Goal: Task Accomplishment & Management: Complete application form

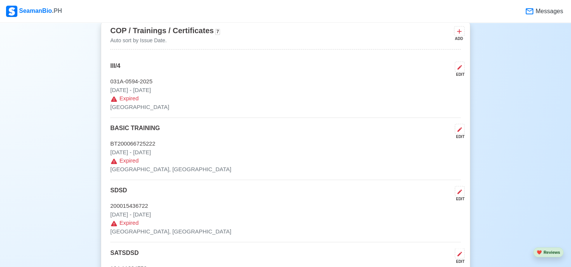
scroll to position [1185, 0]
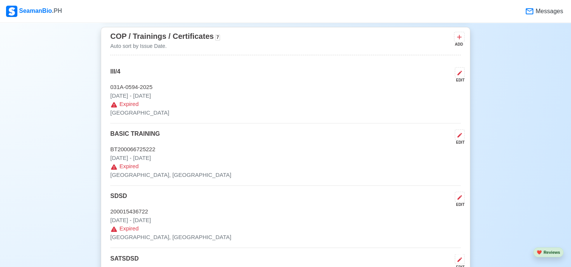
click at [190, 95] on p "Mar 05 2025 - Sep 03 2025" at bounding box center [285, 96] width 351 height 9
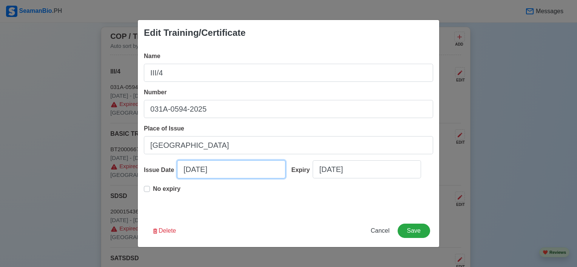
select select "****"
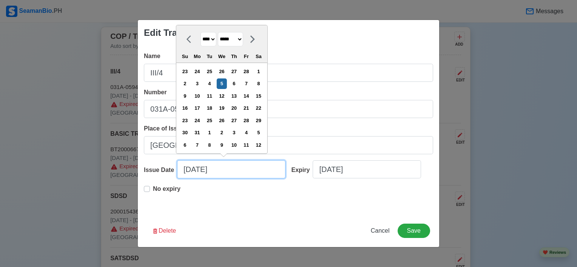
click at [190, 171] on input "03/05/2025" at bounding box center [231, 169] width 108 height 18
click at [257, 42] on icon at bounding box center [252, 39] width 9 height 9
select select "*****"
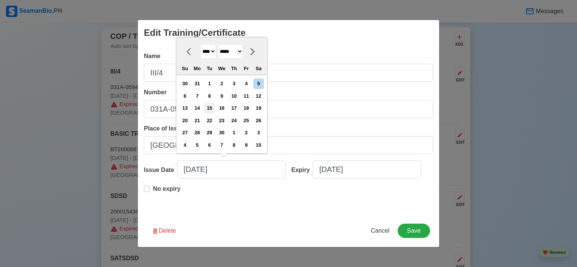
click at [213, 111] on div "15" at bounding box center [209, 108] width 10 height 10
type input "04/15/2025"
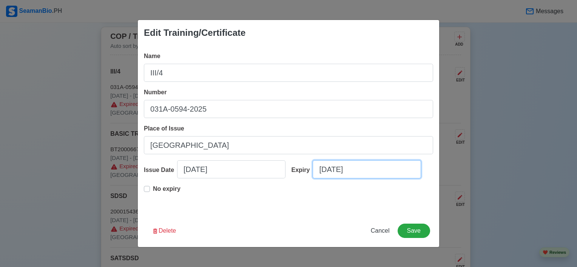
select select "****"
select select "*********"
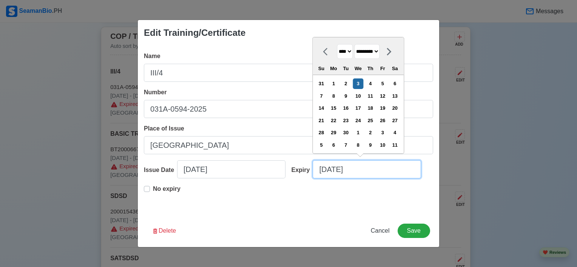
click at [332, 175] on input "09/03/2025" at bounding box center [367, 169] width 108 height 18
drag, startPoint x: 363, startPoint y: 173, endPoint x: 307, endPoint y: 172, distance: 55.5
click at [307, 172] on div "Expiry 09/03/2025 **** **** **** **** **** **** **** **** **** **** **** **** *…" at bounding box center [360, 172] width 148 height 24
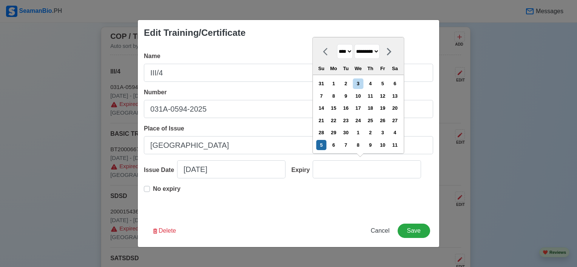
type input "10/05/2025"
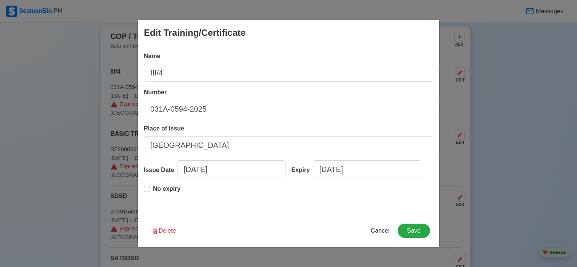
click at [309, 199] on div "No expiry" at bounding box center [288, 197] width 289 height 24
select select "****"
select select "*******"
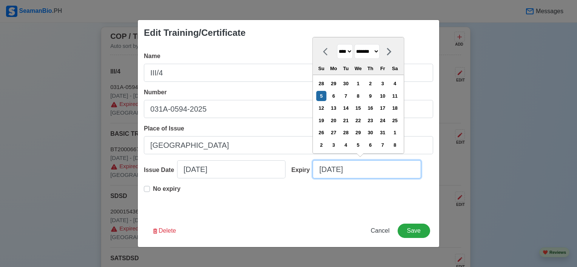
click at [345, 171] on input "10/05/2025" at bounding box center [367, 169] width 108 height 18
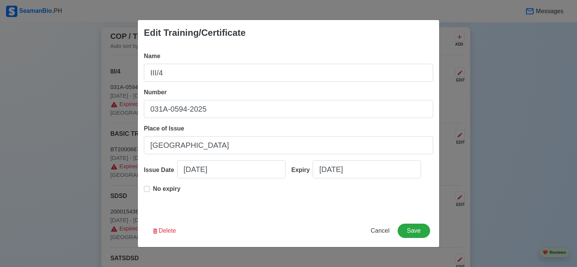
click at [153, 189] on label "No expiry" at bounding box center [167, 192] width 28 height 15
type input "04/15/2025"
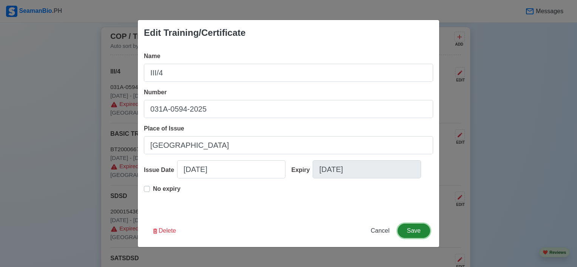
click at [404, 228] on button "Save" at bounding box center [414, 231] width 32 height 14
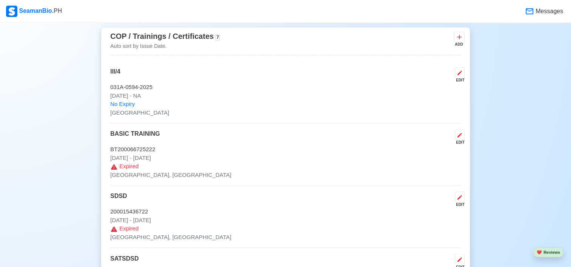
click at [418, 81] on div "III/4 EDIT" at bounding box center [285, 75] width 351 height 16
click at [457, 74] on icon at bounding box center [460, 73] width 6 height 6
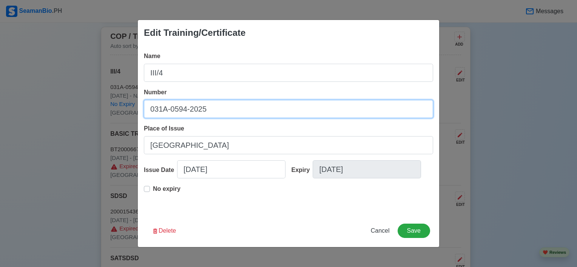
drag, startPoint x: 211, startPoint y: 108, endPoint x: 139, endPoint y: 106, distance: 72.5
click at [139, 106] on div "Name III/4 Number 031A-0594-2025 Place of Issue MANILA CITY Issue Date 04/15/20…" at bounding box center [288, 130] width 301 height 169
paste input "RFPEW2000052207"
type input "[US_VEHICLE_IDENTIFICATION_NUMBER]"
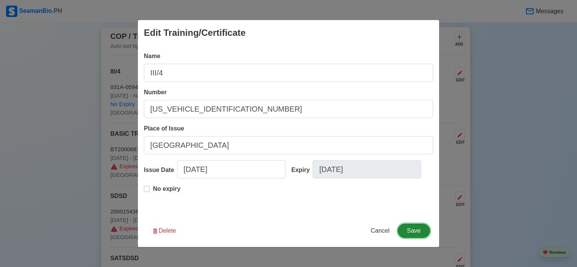
click at [407, 230] on button "Save" at bounding box center [414, 231] width 32 height 14
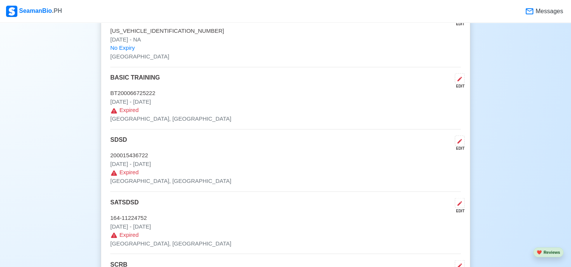
scroll to position [1262, 0]
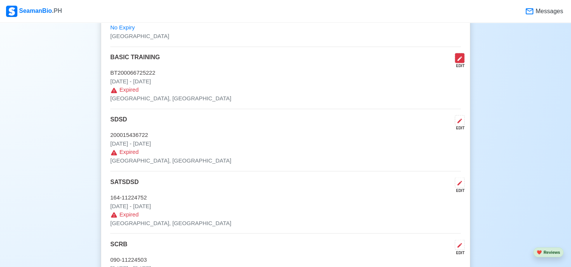
click at [463, 56] on icon at bounding box center [460, 59] width 6 height 6
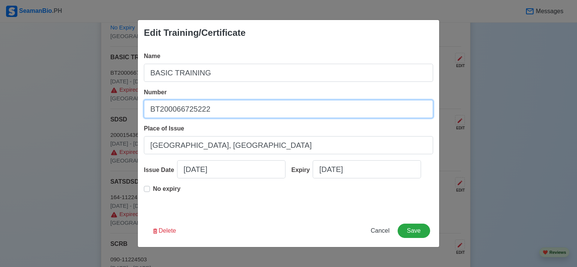
click at [185, 105] on input "BT200066725222" at bounding box center [288, 109] width 289 height 18
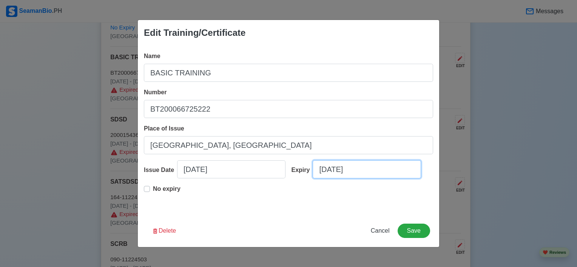
select select "****"
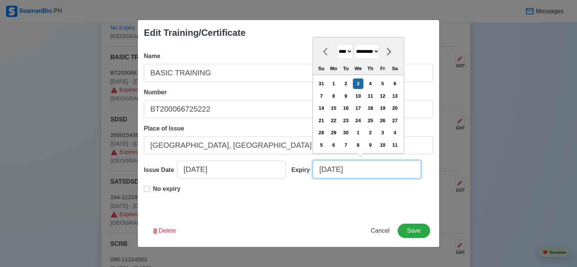
click at [325, 173] on input "09/03/2025" at bounding box center [367, 169] width 108 height 18
click at [369, 52] on select "******* ******** ***** ***** *** **** **** ****** ********* ******* ******** **…" at bounding box center [366, 51] width 25 height 15
select select "*******"
click at [357, 45] on select "******* ******** ***** ***** *** **** **** ****** ********* ******* ******** **…" at bounding box center [366, 51] width 25 height 15
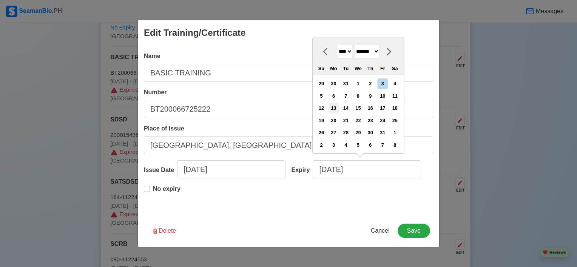
click at [339, 109] on div "13" at bounding box center [334, 108] width 10 height 10
type input "01/13/2025"
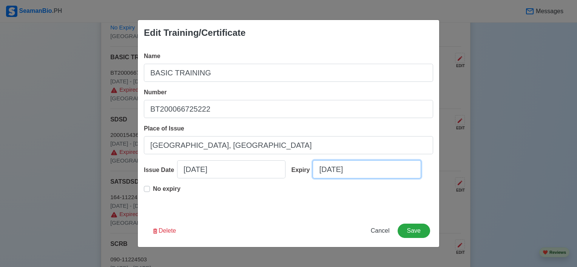
click at [344, 172] on input "01/13/2025" at bounding box center [367, 169] width 108 height 18
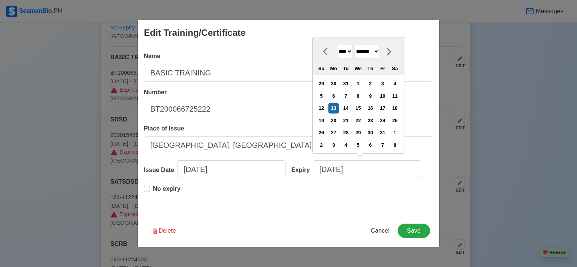
click at [352, 56] on select "**** **** **** **** **** **** **** **** **** **** **** **** **** **** **** ****…" at bounding box center [345, 51] width 16 height 15
select select "****"
click at [337, 44] on select "**** **** **** **** **** **** **** **** **** **** **** **** **** **** **** ****…" at bounding box center [345, 51] width 16 height 15
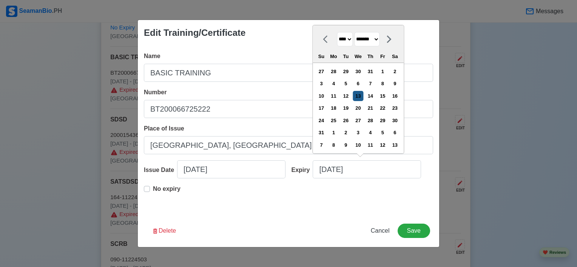
click at [361, 100] on div "13" at bounding box center [358, 96] width 10 height 10
type input "01/13/2027"
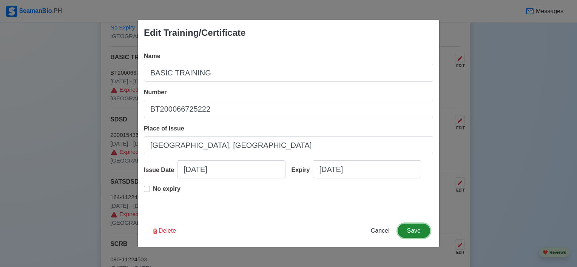
click at [409, 234] on button "Save" at bounding box center [414, 231] width 32 height 14
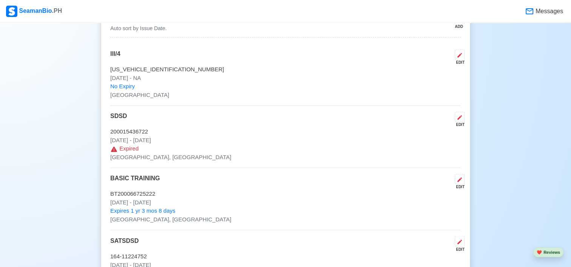
scroll to position [1209, 0]
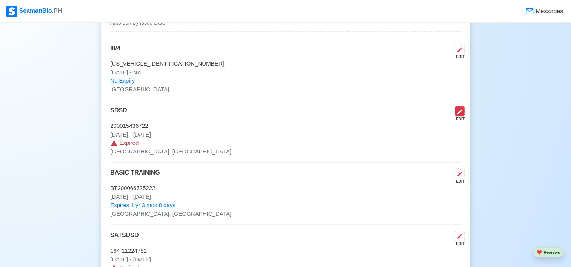
click at [464, 109] on button at bounding box center [460, 111] width 10 height 10
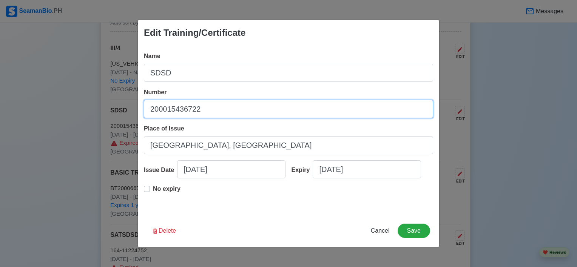
click at [187, 110] on input "200015436722" at bounding box center [288, 109] width 289 height 18
paste input "SDSD"
type input "SDSD200015436722"
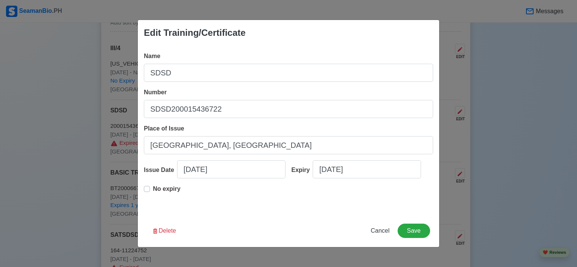
click at [150, 190] on div "No expiry" at bounding box center [162, 192] width 37 height 15
click at [153, 189] on label "No expiry" at bounding box center [167, 192] width 28 height 15
type input "12/19/2022"
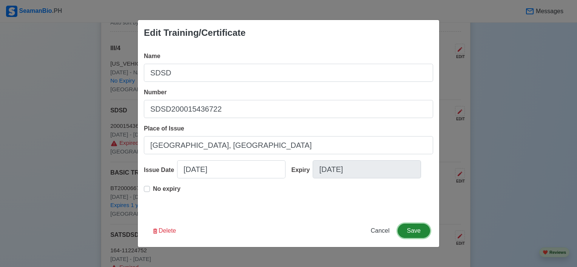
click at [414, 230] on button "Save" at bounding box center [414, 231] width 32 height 14
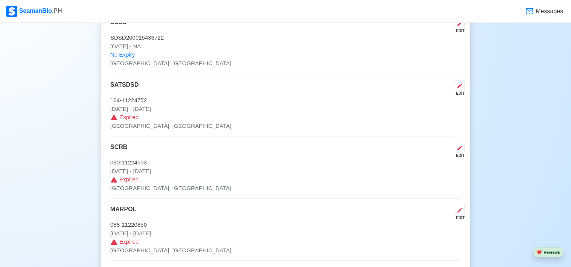
scroll to position [1374, 0]
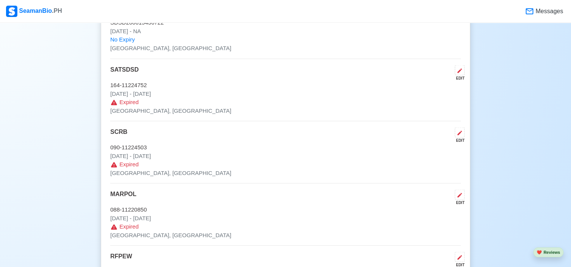
click at [460, 75] on div "EDIT" at bounding box center [458, 78] width 13 height 6
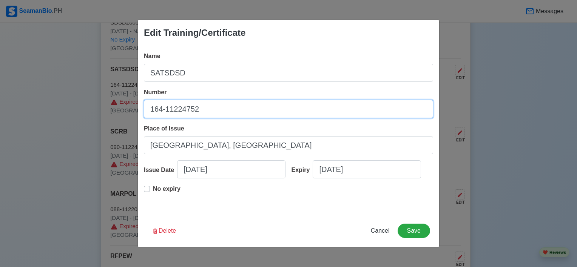
click at [148, 109] on input "164-11224752" at bounding box center [288, 109] width 289 height 18
type input "SATSDSD164-11224752"
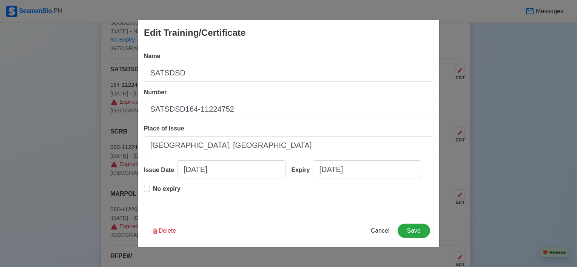
click at [150, 190] on div "No expiry" at bounding box center [162, 192] width 37 height 15
click at [153, 190] on label "No expiry" at bounding box center [167, 192] width 28 height 15
type input "11/22/2022"
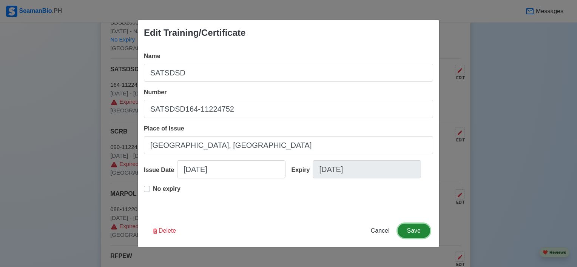
click at [418, 229] on button "Save" at bounding box center [414, 231] width 32 height 14
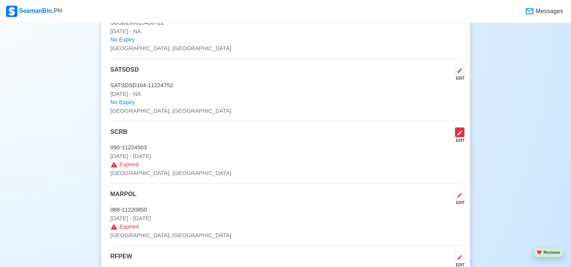
click at [461, 131] on icon at bounding box center [460, 133] width 6 height 6
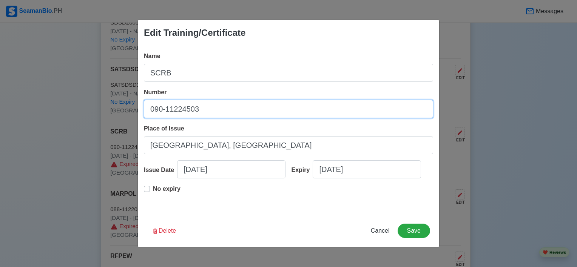
click at [149, 112] on input "090-11224503" at bounding box center [288, 109] width 289 height 18
type input "SRCB-090-11224503"
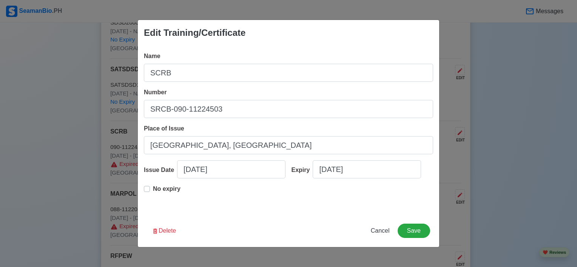
click at [153, 187] on label "No expiry" at bounding box center [167, 192] width 28 height 15
type input "11/18/2022"
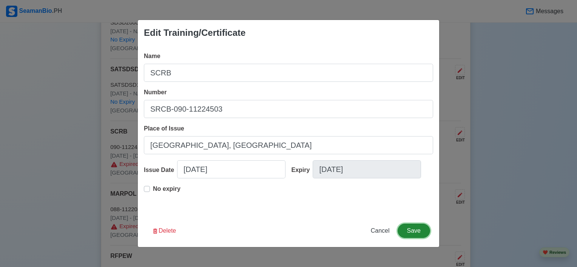
click at [420, 226] on button "Save" at bounding box center [414, 231] width 32 height 14
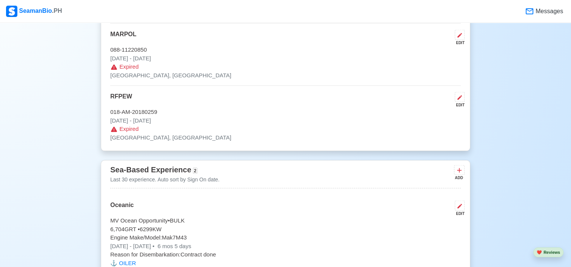
scroll to position [1498, 0]
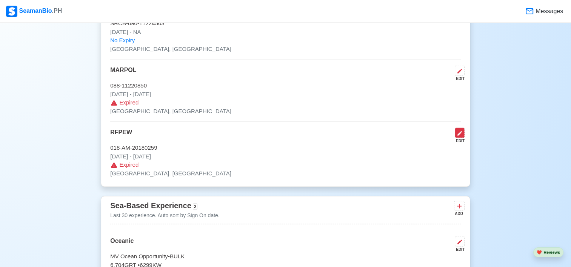
click at [461, 131] on icon at bounding box center [460, 133] width 5 height 5
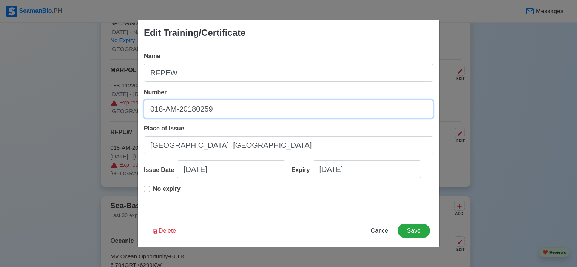
click at [150, 107] on input "018-AM-20180259" at bounding box center [288, 109] width 289 height 18
type input "RFPEW-018-AM-20180259"
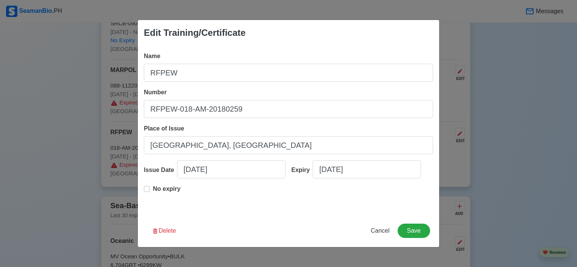
click at [150, 189] on div "No expiry" at bounding box center [162, 192] width 37 height 15
click at [153, 191] on label "No expiry" at bounding box center [167, 192] width 28 height 15
type input "07/13/2018"
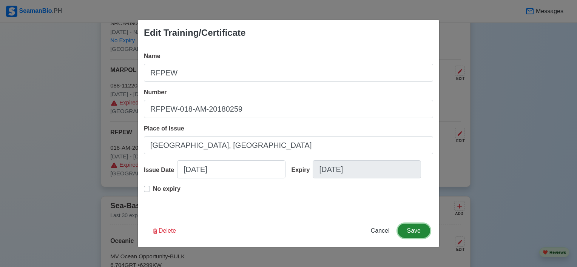
click at [416, 228] on button "Save" at bounding box center [414, 231] width 32 height 14
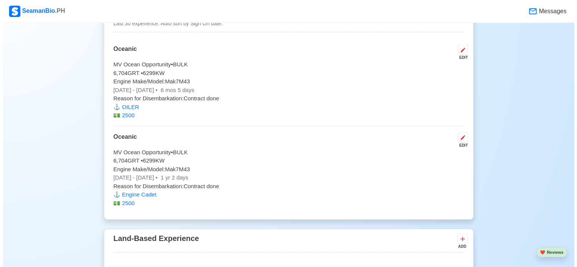
scroll to position [1694, 0]
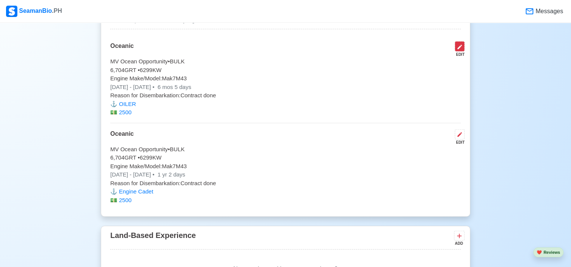
click at [460, 45] on icon at bounding box center [460, 47] width 5 height 5
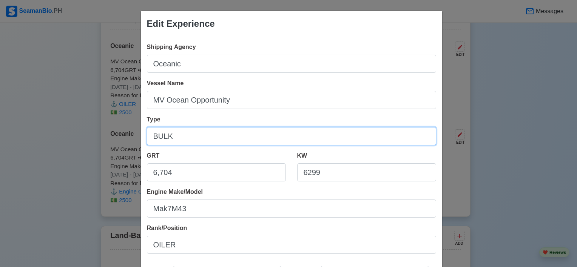
click at [185, 142] on input "BULK" at bounding box center [291, 136] width 289 height 18
paste input "CONTAINER"
type input "CONTAINER"
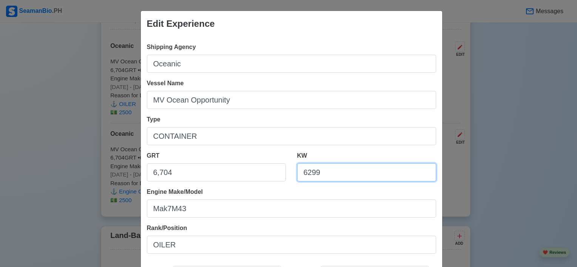
click at [337, 172] on input "6299" at bounding box center [366, 173] width 139 height 18
paste input ".78"
type input "6299.78"
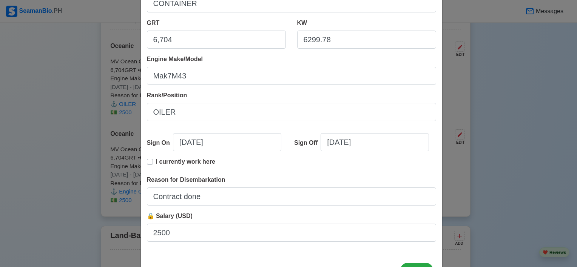
scroll to position [134, 0]
click at [156, 159] on label "I currently work here" at bounding box center [185, 163] width 59 height 15
type input "05/21/2024"
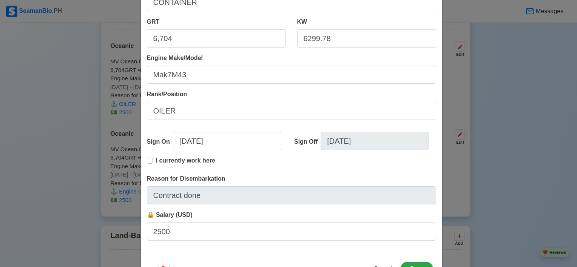
click at [156, 159] on label "I currently work here" at bounding box center [185, 163] width 59 height 15
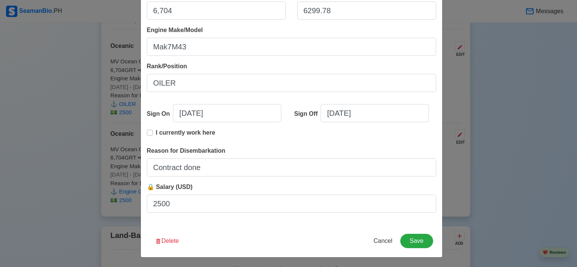
scroll to position [163, 0]
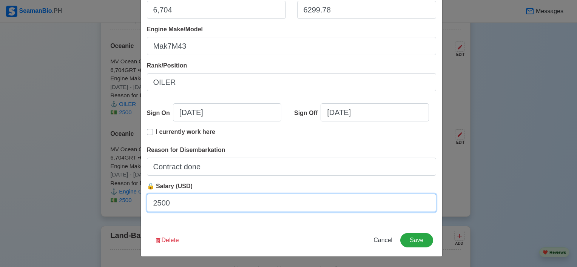
click at [208, 200] on input "2500" at bounding box center [291, 203] width 289 height 18
type input "215"
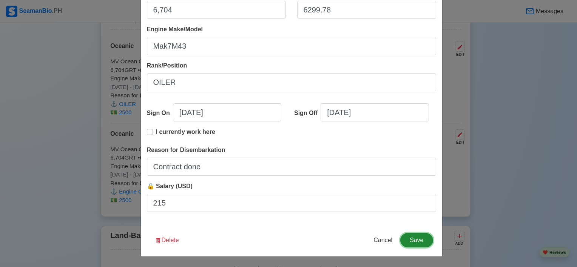
click at [415, 235] on button "Save" at bounding box center [416, 240] width 32 height 14
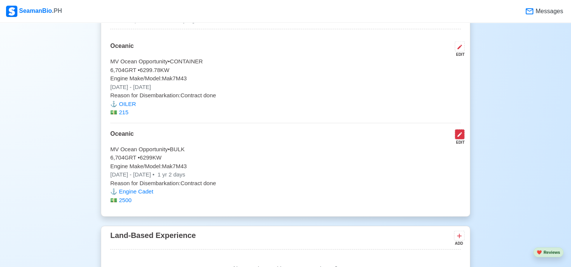
click at [460, 133] on icon at bounding box center [460, 135] width 5 height 5
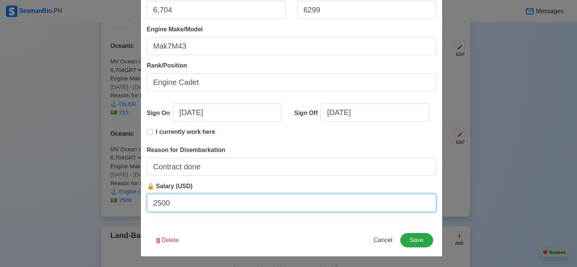
click at [158, 204] on input "2500" at bounding box center [291, 203] width 289 height 18
type input "215"
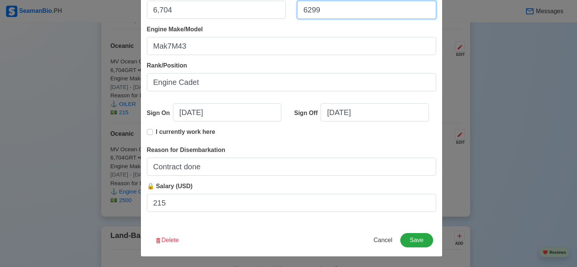
click at [321, 8] on input "6299" at bounding box center [366, 10] width 139 height 18
type input "6299.78"
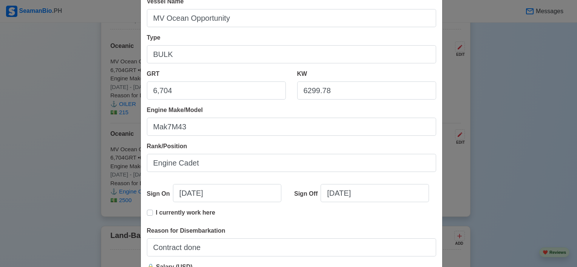
scroll to position [77, 0]
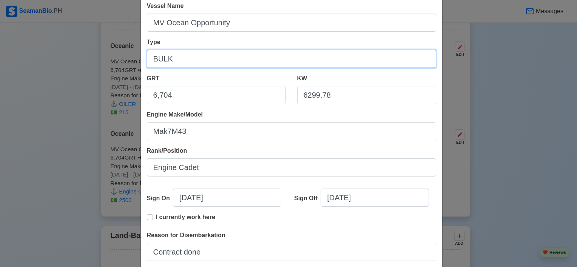
click at [157, 50] on input "BULK" at bounding box center [291, 59] width 289 height 18
type input "CONTAINER"
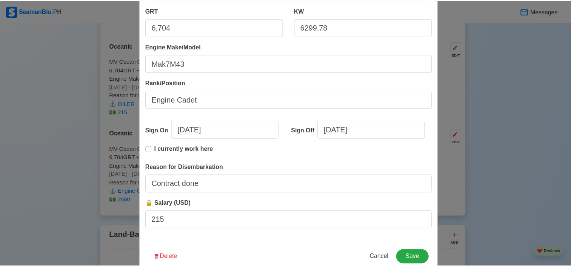
scroll to position [163, 0]
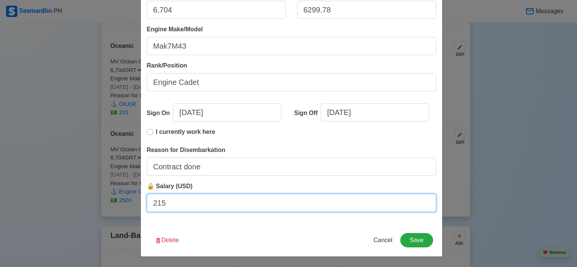
click at [179, 204] on input "215" at bounding box center [291, 203] width 289 height 18
click at [149, 204] on input "Allowance" at bounding box center [291, 203] width 289 height 18
click at [156, 204] on input "food Allowance" at bounding box center [291, 203] width 289 height 18
type input "Food Allowance"
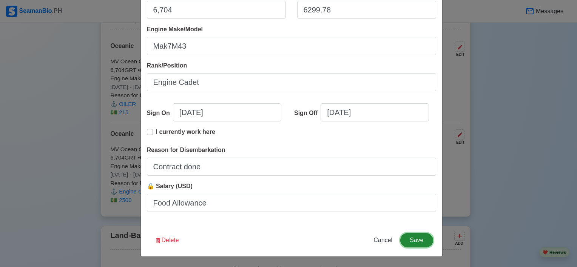
click at [406, 236] on button "Save" at bounding box center [416, 240] width 32 height 14
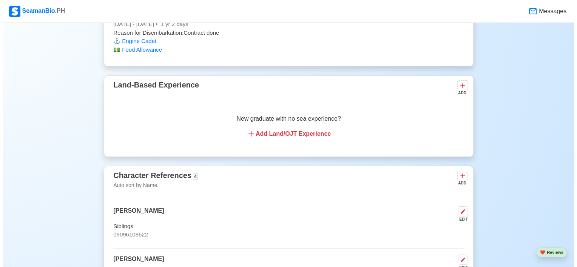
scroll to position [1859, 0]
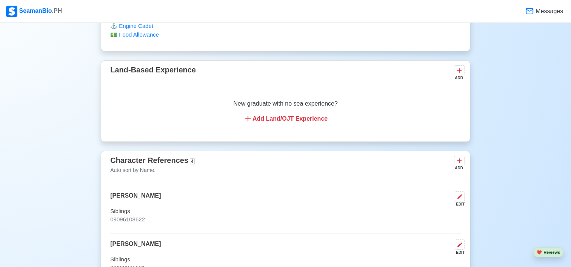
click at [311, 117] on div "Add Land/OJT Experience" at bounding box center [285, 118] width 333 height 9
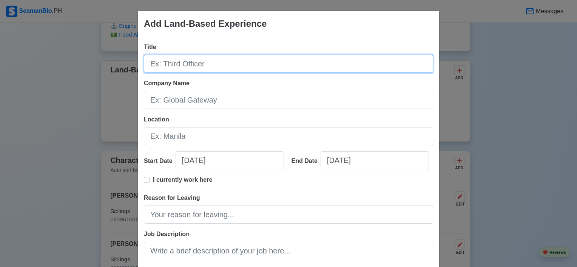
click at [213, 60] on input "Title" at bounding box center [288, 64] width 289 height 18
type input "OILER"
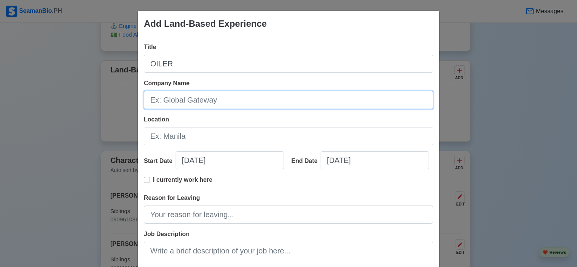
click at [208, 94] on input "Company Name" at bounding box center [288, 100] width 289 height 18
click at [189, 99] on input "OCEANIC" at bounding box center [288, 100] width 289 height 18
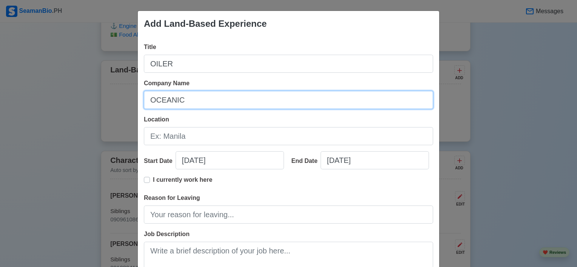
paste input "CONTAINER LINES INC."
type input "OCEANIC CONTAINER LINES INC."
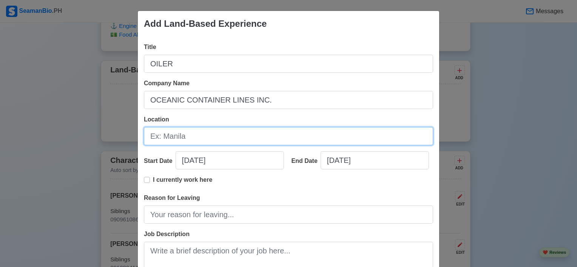
click at [164, 138] on input "Location" at bounding box center [288, 136] width 289 height 18
type input "M"
type input "PORT OF MANILA"
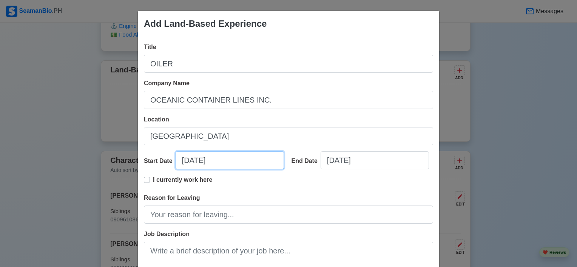
select select "****"
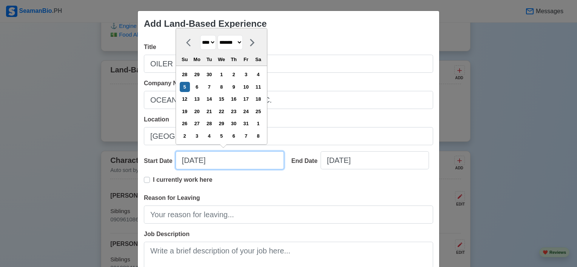
click at [183, 167] on input "10/05/2025" at bounding box center [230, 160] width 108 height 18
click at [188, 44] on icon at bounding box center [190, 42] width 9 height 9
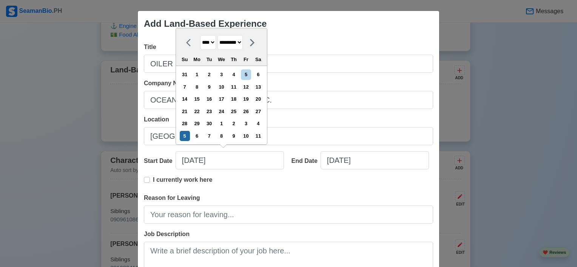
click at [188, 44] on icon at bounding box center [190, 42] width 9 height 9
select select "******"
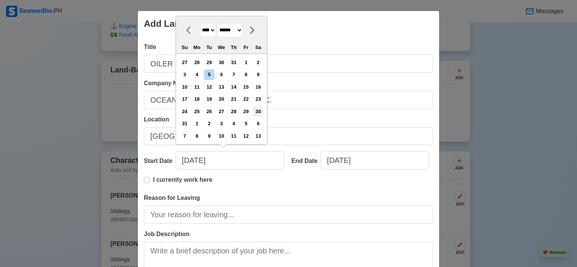
click at [261, 112] on div "30" at bounding box center [258, 111] width 10 height 10
type input "08/30/2025"
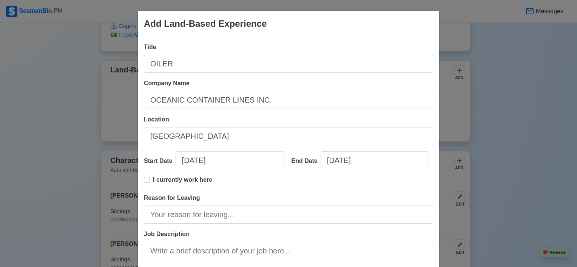
click at [153, 180] on label "I currently work here" at bounding box center [182, 183] width 59 height 15
type input "08/30/2025"
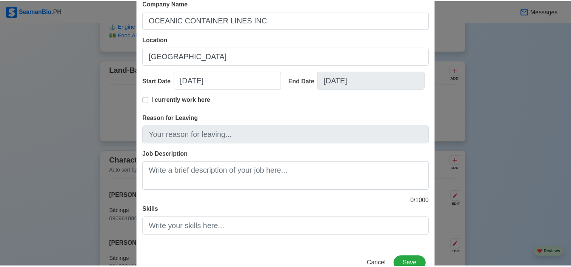
scroll to position [104, 0]
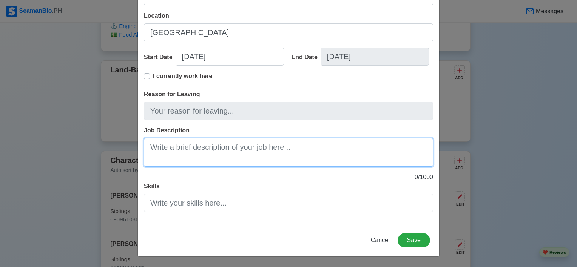
click at [236, 141] on textarea "Job Description" at bounding box center [288, 152] width 289 height 29
type textarea "OILER"
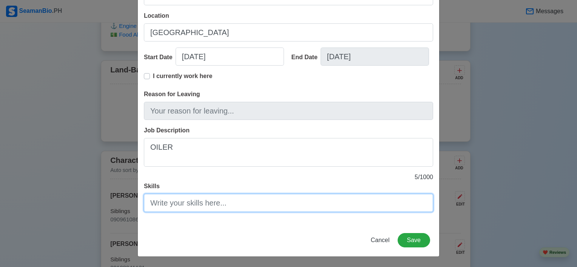
click at [236, 197] on input "Skills" at bounding box center [288, 203] width 289 height 18
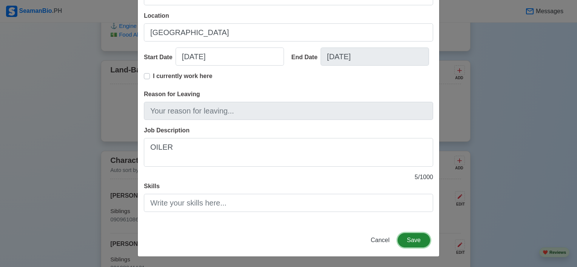
click at [403, 238] on button "Save" at bounding box center [414, 240] width 32 height 14
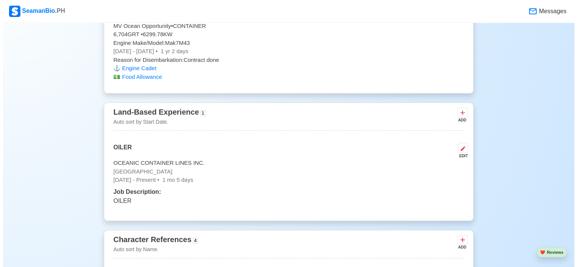
scroll to position [1814, 0]
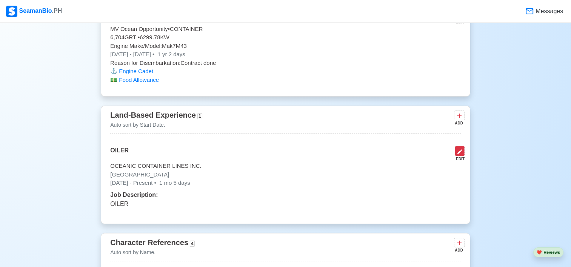
click at [461, 150] on icon at bounding box center [460, 152] width 6 height 6
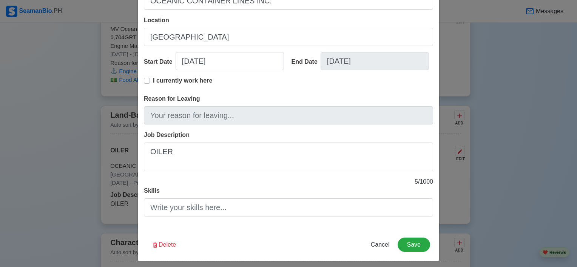
scroll to position [104, 0]
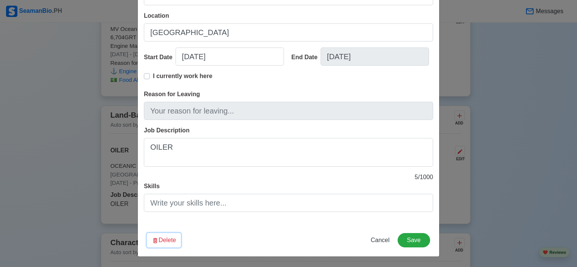
click at [168, 238] on button "Delete" at bounding box center [164, 240] width 34 height 14
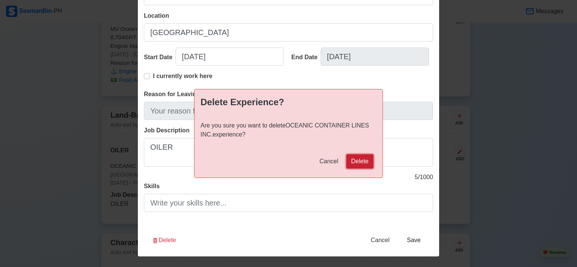
click at [355, 164] on button "Delete" at bounding box center [359, 161] width 27 height 14
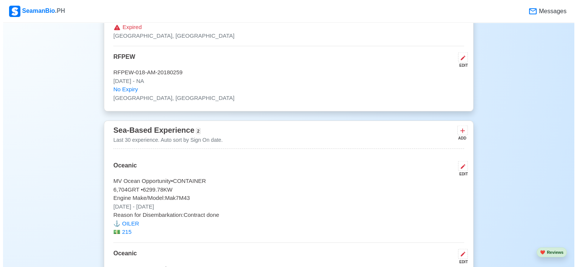
scroll to position [1598, 0]
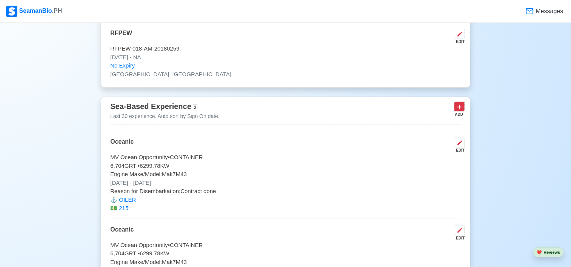
click at [461, 106] on icon at bounding box center [460, 107] width 8 height 8
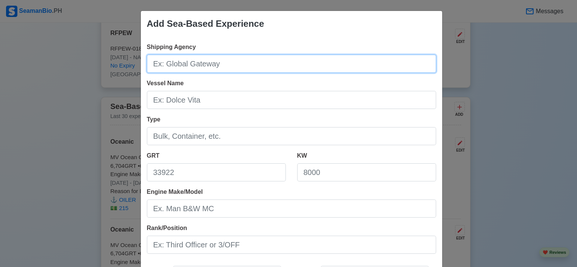
click at [270, 64] on input "Shipping Agency" at bounding box center [291, 64] width 289 height 18
click at [211, 67] on input "Shipping Agency" at bounding box center [291, 64] width 289 height 18
paste input "OCEANIC CONTAINER LINES INC."
type input "OCEANIC CONTAINER LINES INC."
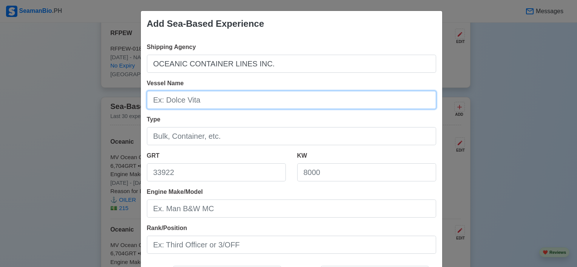
click at [199, 103] on input "Vessel Name" at bounding box center [291, 100] width 289 height 18
click at [239, 96] on input "Vessel Name" at bounding box center [291, 100] width 289 height 18
paste input "OCEAN OPPORTUNITY"
click at [239, 96] on input "OCEAN OPPORTUNITY" at bounding box center [291, 100] width 289 height 18
type input "OCEAN OPPORTUNITY"
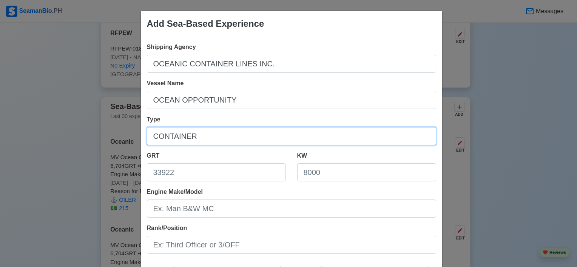
type input "CONTAINER"
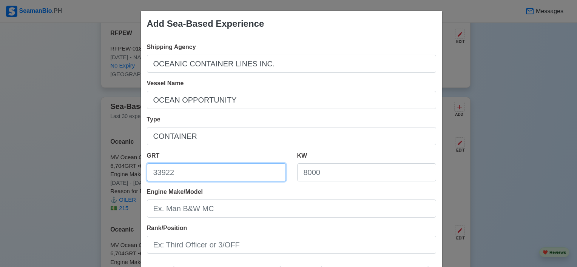
click at [181, 170] on input "GRT" at bounding box center [216, 173] width 139 height 18
paste input "6704"
type input "6704"
click at [340, 182] on div "KW" at bounding box center [367, 169] width 150 height 36
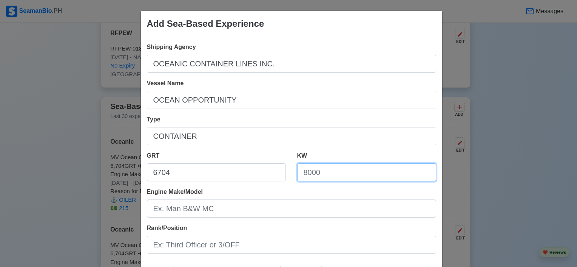
click at [326, 174] on input "KW" at bounding box center [366, 173] width 139 height 18
paste input "6299.78"
type input "6299.78"
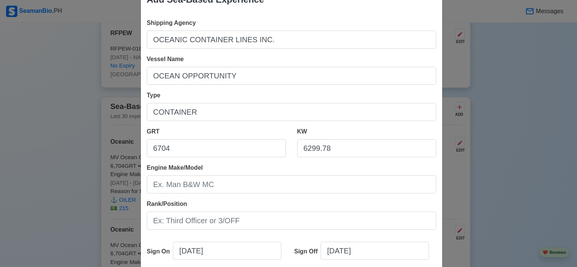
scroll to position [25, 0]
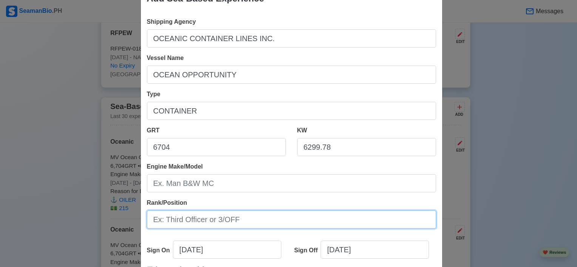
click at [164, 221] on input "Rank/Position" at bounding box center [291, 220] width 289 height 18
type input "OILER"
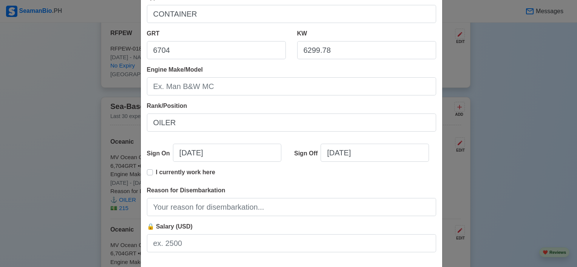
scroll to position [138, 0]
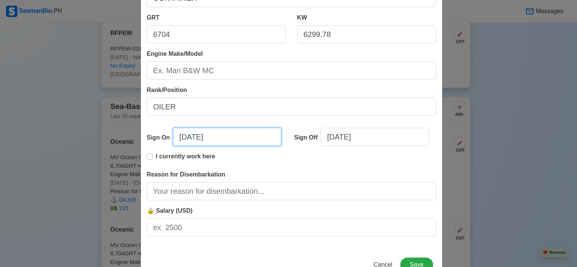
select select "****"
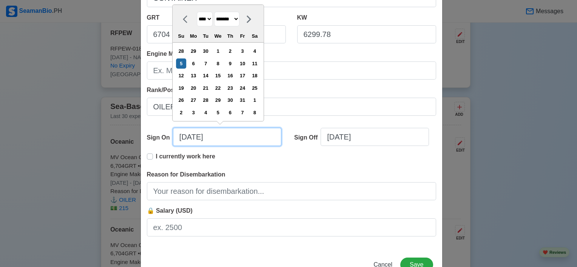
click at [203, 145] on input "10/05/2025" at bounding box center [227, 137] width 108 height 18
click at [183, 15] on icon at bounding box center [187, 19] width 9 height 9
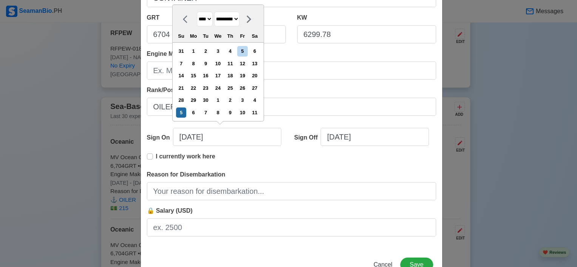
click at [183, 15] on icon at bounding box center [187, 19] width 9 height 9
select select "******"
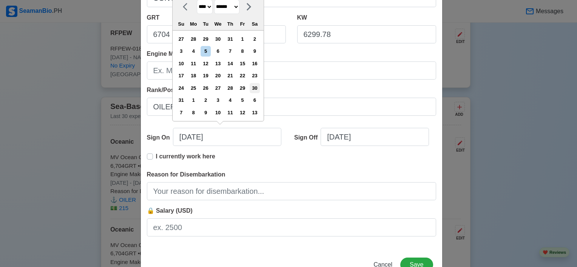
click at [256, 87] on div "30" at bounding box center [255, 88] width 10 height 10
type input "08/30/2025"
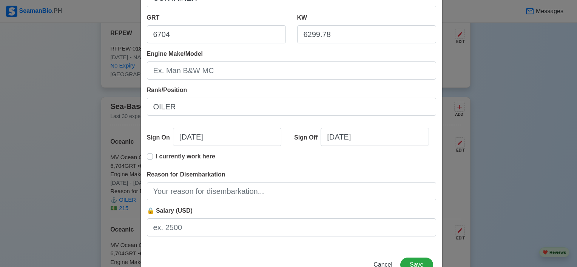
click at [156, 155] on label "I currently work here" at bounding box center [185, 159] width 59 height 15
type input "08/30/2025"
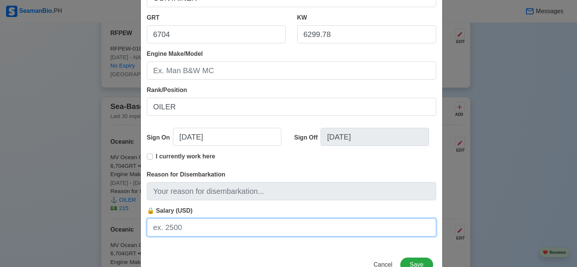
click at [206, 233] on input "🔒 Salary (USD)" at bounding box center [291, 228] width 289 height 18
type input "1"
type input "215"
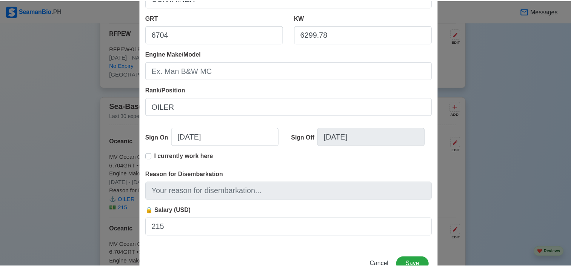
scroll to position [163, 0]
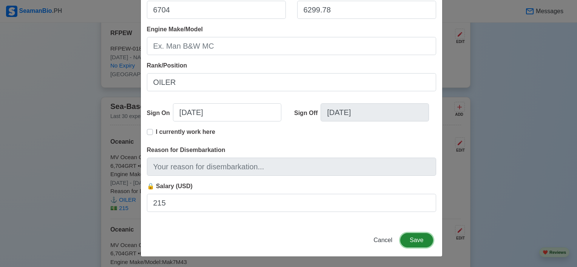
click at [418, 234] on button "Save" at bounding box center [416, 240] width 32 height 14
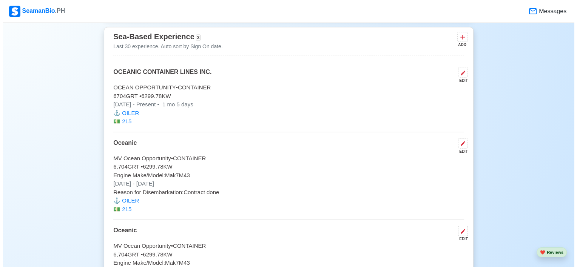
scroll to position [1677, 0]
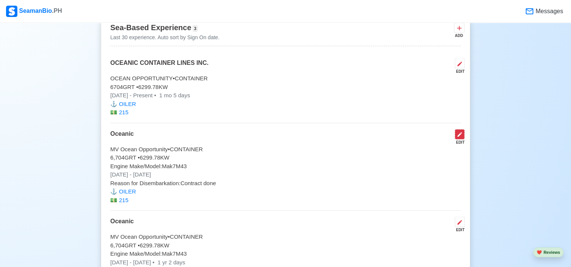
click at [462, 132] on icon at bounding box center [460, 135] width 6 height 6
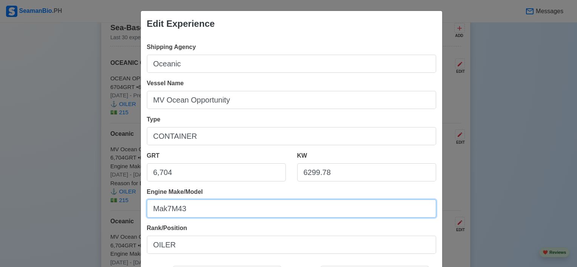
drag, startPoint x: 177, startPoint y: 202, endPoint x: 174, endPoint y: 208, distance: 5.8
click at [174, 208] on input "Mak7M43" at bounding box center [291, 209] width 289 height 18
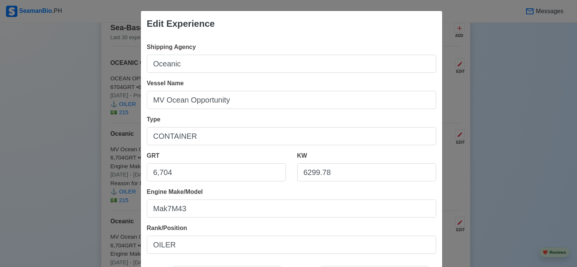
click at [502, 109] on div "Edit Experience Shipping Agency Oceanic Vessel Name MV Ocean Opportunity Type C…" at bounding box center [288, 133] width 577 height 267
click at [535, 107] on div "Edit Experience Shipping Agency Oceanic Vessel Name MV Ocean Opportunity Type C…" at bounding box center [288, 133] width 577 height 267
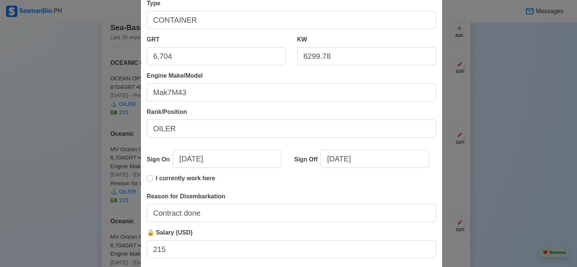
scroll to position [163, 0]
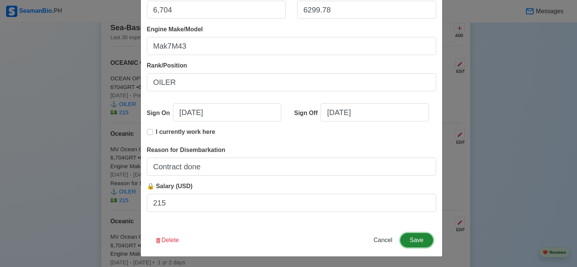
click at [413, 243] on button "Save" at bounding box center [416, 240] width 32 height 14
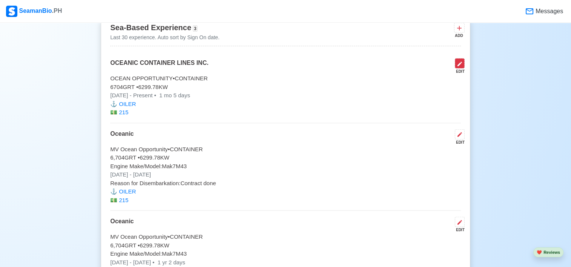
click at [460, 62] on icon at bounding box center [460, 64] width 5 height 5
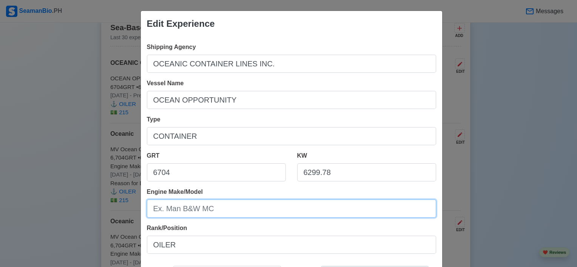
click at [185, 204] on input "Engine Make/Model" at bounding box center [291, 209] width 289 height 18
paste input "Mak7M43"
type input "Mak7M43"
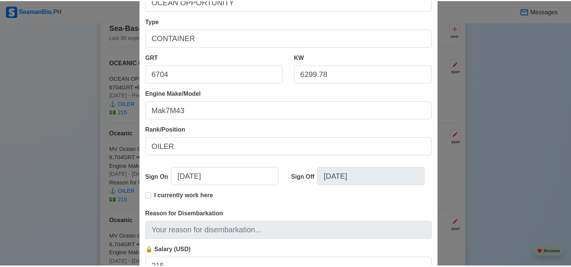
scroll to position [154, 0]
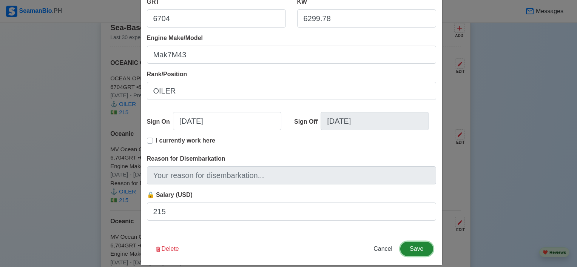
click at [420, 248] on button "Save" at bounding box center [416, 249] width 32 height 14
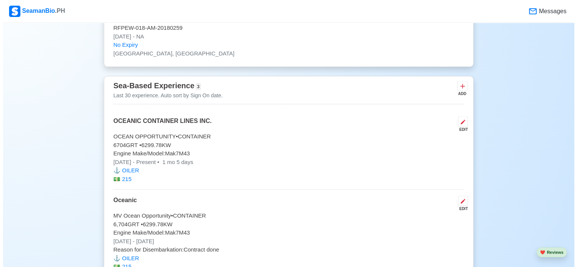
scroll to position [1573, 0]
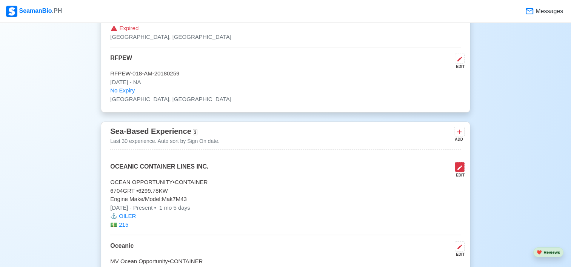
click at [459, 166] on icon at bounding box center [460, 168] width 5 height 5
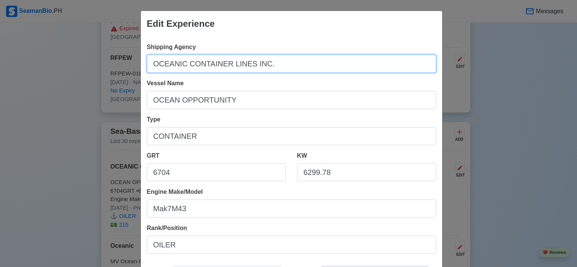
click at [230, 66] on input "OCEANIC CONTAINER LINES INC." at bounding box center [291, 64] width 289 height 18
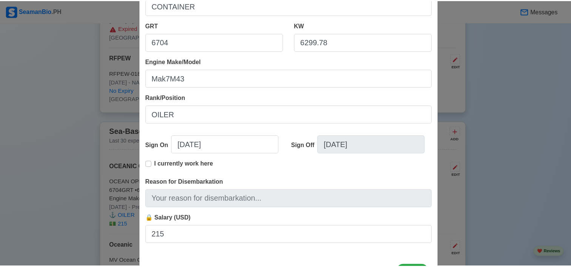
scroll to position [163, 0]
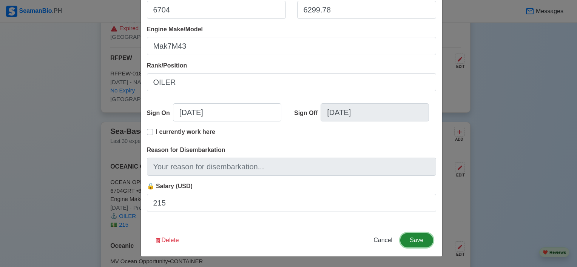
click at [416, 242] on button "Save" at bounding box center [416, 240] width 32 height 14
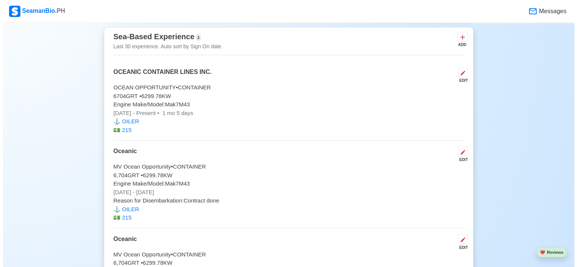
scroll to position [1661, 0]
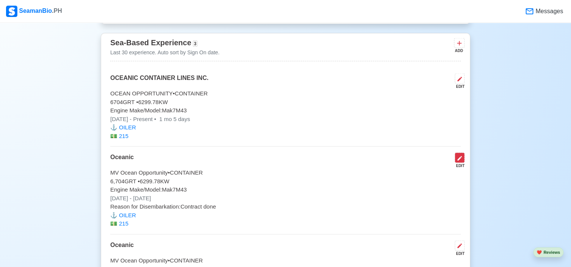
click at [460, 159] on button at bounding box center [460, 158] width 10 height 10
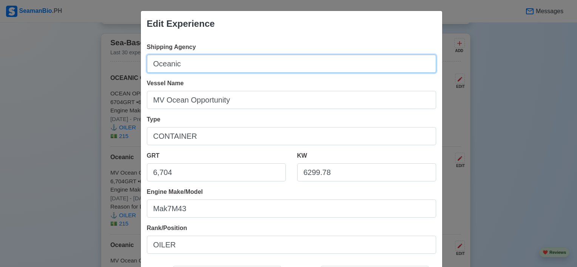
click at [187, 62] on input "Oceanic" at bounding box center [291, 64] width 289 height 18
paste input "CEANIC CONTAINER LINES INC."
type input "OCEANIC CONTAINER LINES INC."
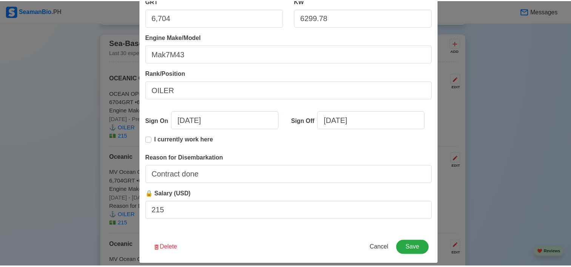
scroll to position [163, 0]
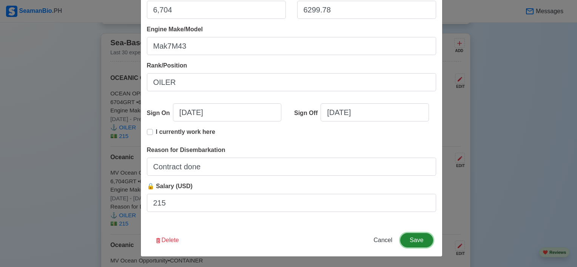
click at [413, 237] on button "Save" at bounding box center [416, 240] width 32 height 14
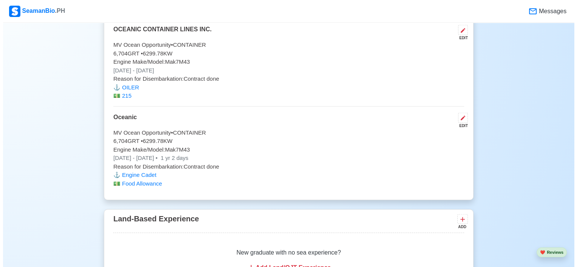
scroll to position [1777, 0]
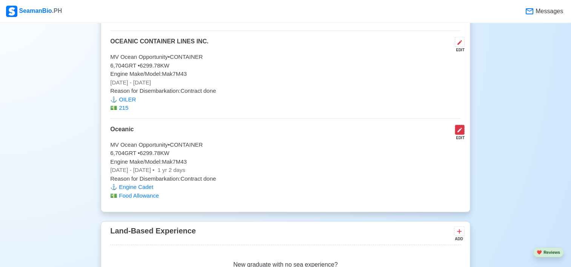
click at [464, 129] on button at bounding box center [460, 130] width 10 height 10
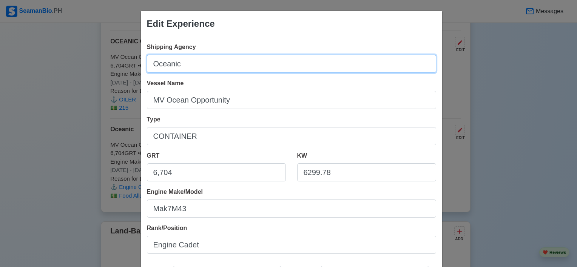
click at [170, 60] on input "Oceanic" at bounding box center [291, 64] width 289 height 18
paste input "CEANIC CONTAINER LINES INC."
type input "OCEANIC CONTAINER LINES INC."
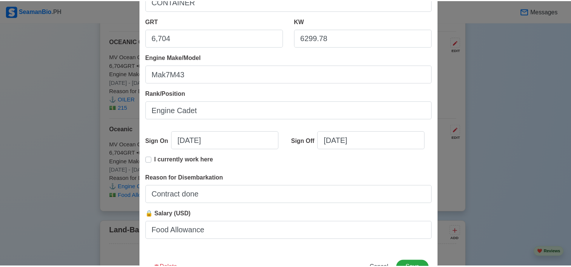
scroll to position [157, 0]
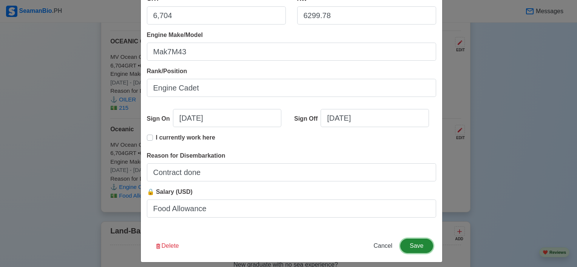
click at [411, 246] on button "Save" at bounding box center [416, 246] width 32 height 14
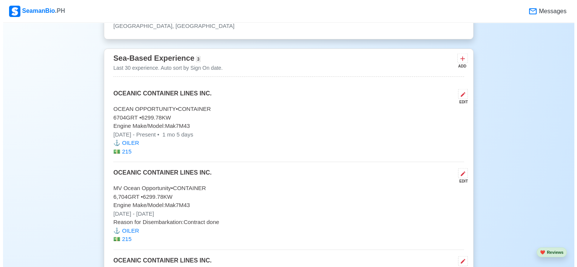
scroll to position [1625, 0]
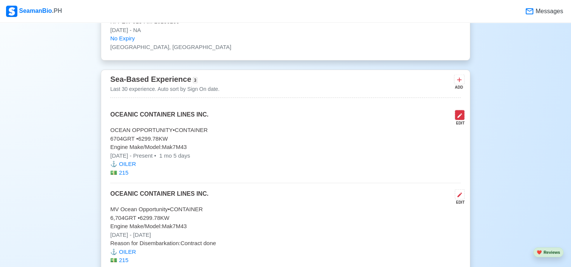
click at [457, 115] on icon at bounding box center [460, 116] width 6 height 6
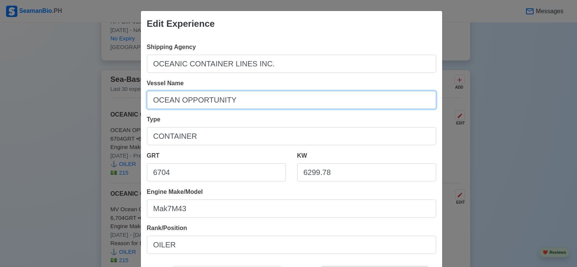
click at [153, 103] on input "OCEAN OPPORTUNITY" at bounding box center [291, 100] width 289 height 18
type input "MV OCEAN OPPORTUNITY"
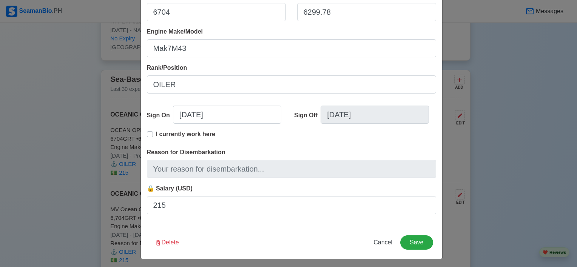
scroll to position [163, 0]
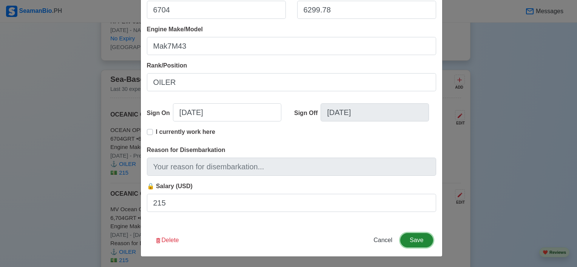
click at [409, 244] on button "Save" at bounding box center [416, 240] width 32 height 14
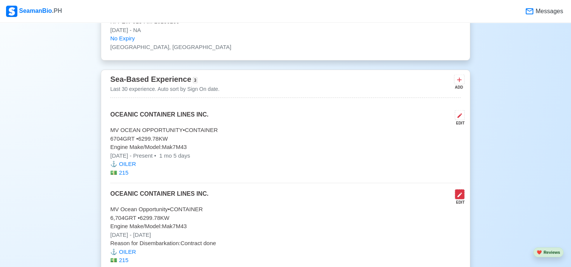
click at [462, 193] on icon at bounding box center [460, 195] width 6 height 6
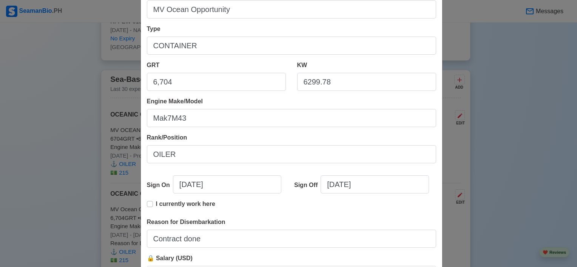
scroll to position [114, 0]
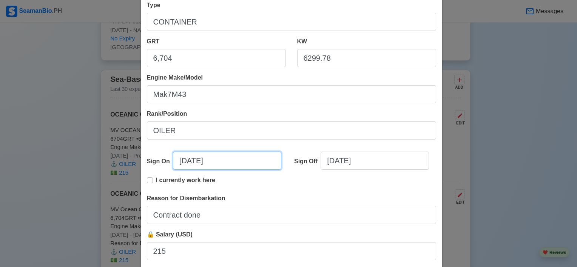
select select "****"
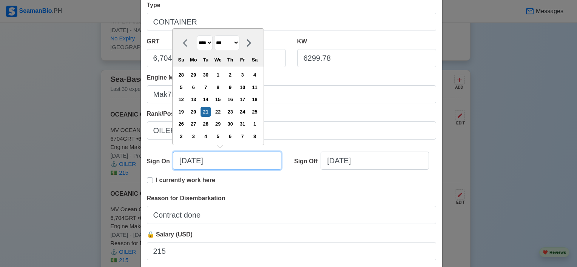
click at [207, 155] on input "05/21/2024" at bounding box center [227, 161] width 108 height 18
click at [182, 50] on div at bounding box center [187, 42] width 19 height 15
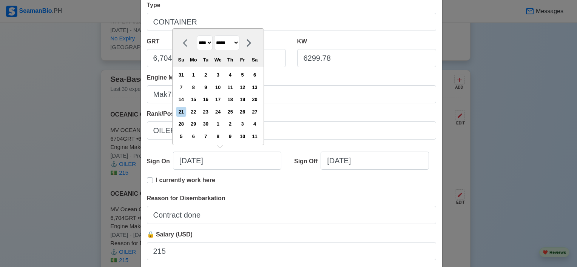
click at [183, 42] on icon at bounding box center [185, 43] width 5 height 8
select select "*****"
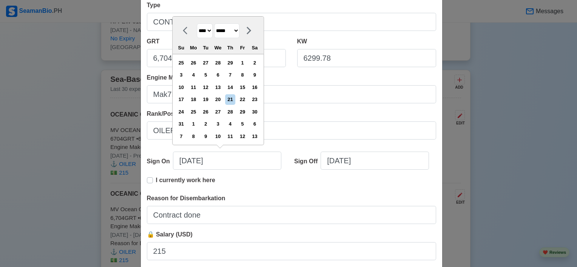
click at [182, 42] on div "Su Mo Tu We Th Fr Sa" at bounding box center [218, 48] width 91 height 12
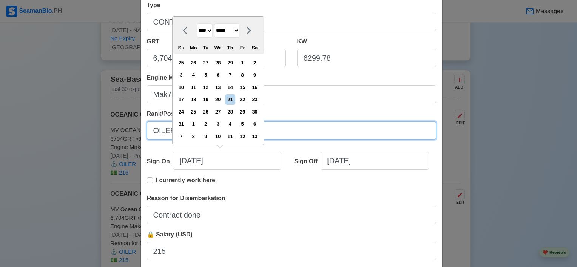
click at [295, 137] on input "OILER" at bounding box center [291, 131] width 289 height 18
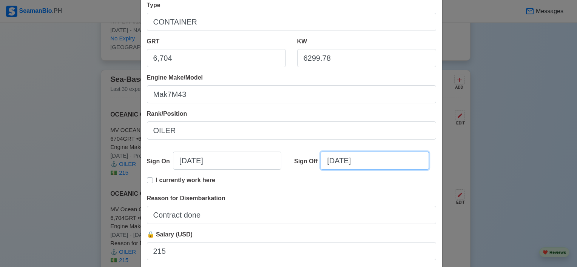
select select "****"
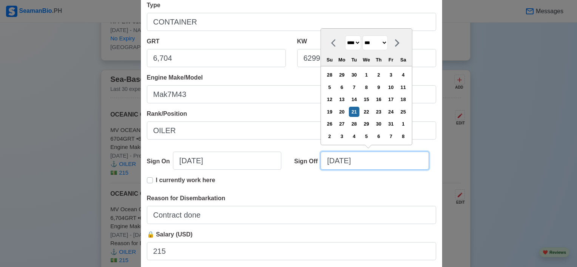
click at [332, 167] on input "05/21/2024" at bounding box center [375, 161] width 108 height 18
click at [401, 39] on icon at bounding box center [397, 43] width 9 height 9
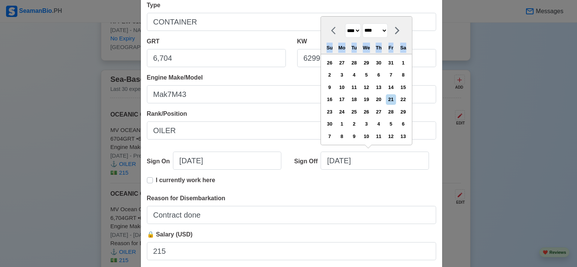
click at [401, 39] on div "**** **** **** **** **** **** **** **** **** **** **** **** **** **** **** ****…" at bounding box center [366, 36] width 91 height 38
click at [382, 27] on select "******* ******** ***** ***** *** **** **** ****** ********* ******* ******** **…" at bounding box center [375, 30] width 25 height 15
select select "********"
click at [363, 36] on select "******* ******** ***** ***** *** **** **** ****** ********* ******* ******** **…" at bounding box center [375, 30] width 25 height 15
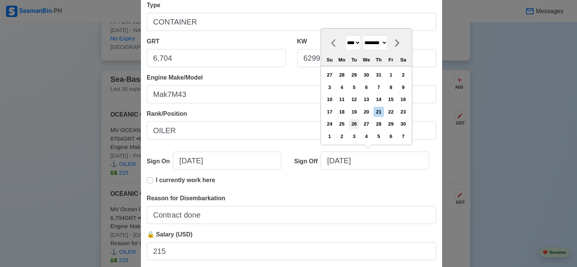
click at [358, 124] on div "26" at bounding box center [354, 124] width 10 height 10
type input "11/26/2024"
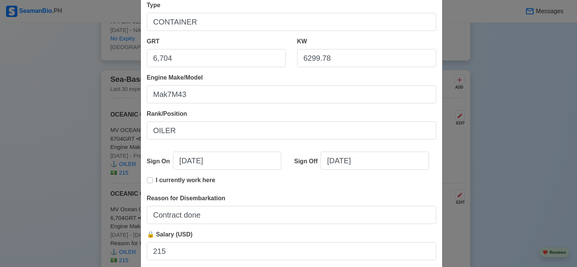
select select "****"
select select "********"
click at [329, 195] on div "Reason for Disembarkation Contract done" at bounding box center [291, 209] width 289 height 30
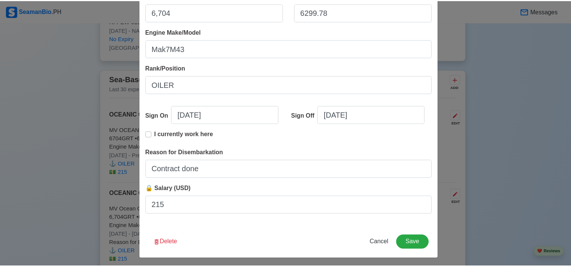
scroll to position [163, 0]
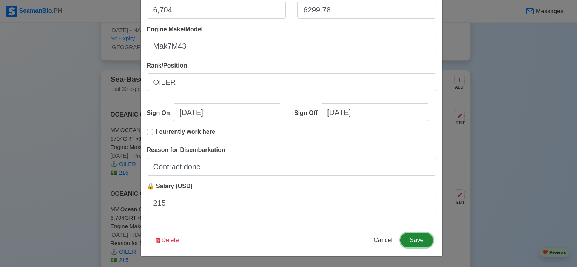
click at [423, 239] on button "Save" at bounding box center [416, 240] width 32 height 14
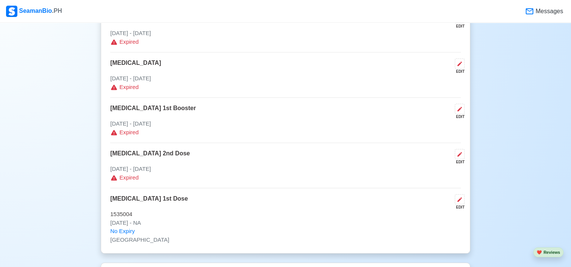
scroll to position [862, 0]
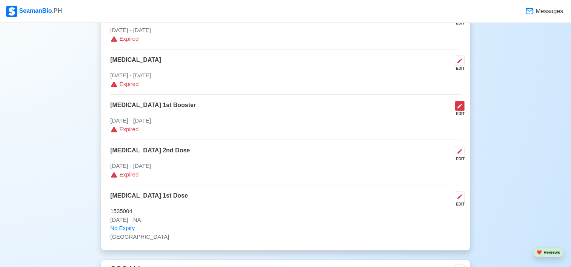
click at [456, 104] on button at bounding box center [460, 106] width 10 height 10
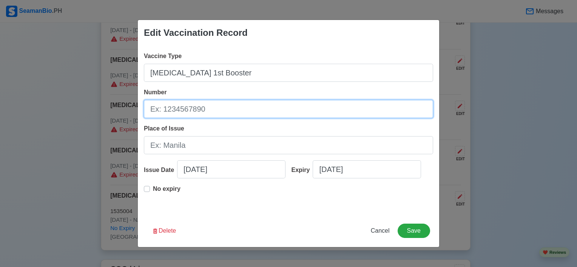
click at [172, 109] on input "Number" at bounding box center [288, 109] width 289 height 18
type input "FD 5996"
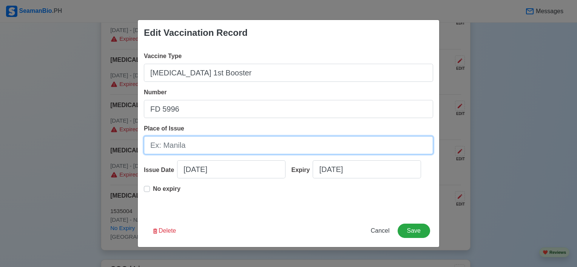
click at [161, 139] on input "Place of Issue" at bounding box center [288, 145] width 289 height 18
type input "CALOOCAN SPORTS COMPLES"
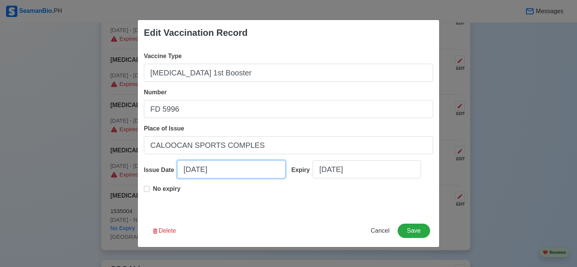
select select "****"
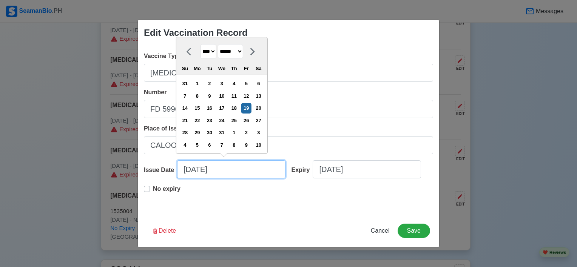
click at [187, 170] on input "08/19/2022" at bounding box center [231, 169] width 108 height 18
click at [227, 50] on select "******* ******** ***** ***** *** **** **** ****** ********* ******* ******** **…" at bounding box center [230, 51] width 25 height 15
select select "****"
click at [221, 45] on select "******* ******** ***** ***** *** **** **** ****** ********* ******* ******** **…" at bounding box center [230, 51] width 25 height 15
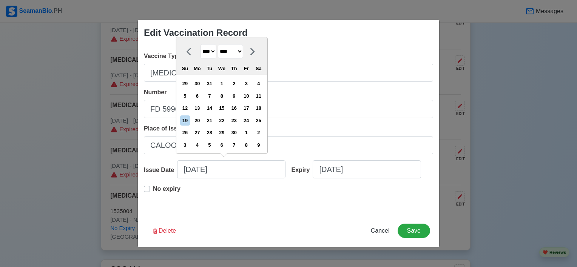
click at [210, 50] on select "**** **** **** **** **** **** **** **** **** **** **** **** **** **** **** ****…" at bounding box center [209, 51] width 16 height 15
select select "****"
click at [201, 45] on select "**** **** **** **** **** **** **** **** **** **** **** **** **** **** **** ****…" at bounding box center [209, 51] width 16 height 15
click at [239, 121] on div "24" at bounding box center [234, 121] width 10 height 10
type input "06/24/2021"
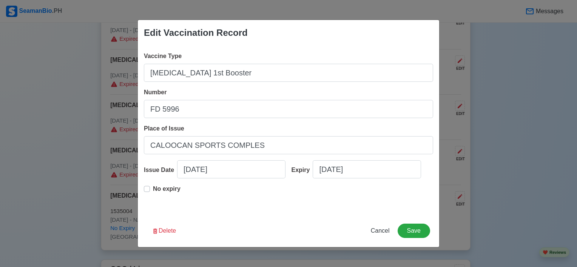
click at [153, 189] on label "No expiry" at bounding box center [167, 192] width 28 height 15
type input "06/24/2021"
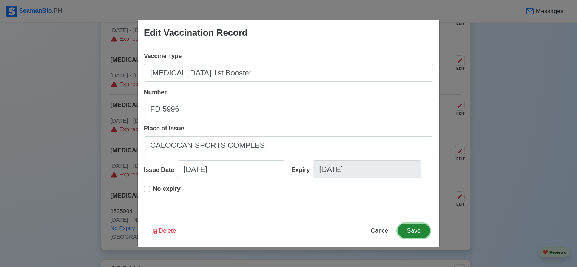
click at [405, 234] on button "Save" at bounding box center [414, 231] width 32 height 14
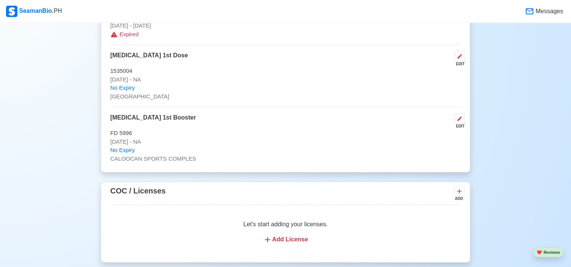
scroll to position [948, 0]
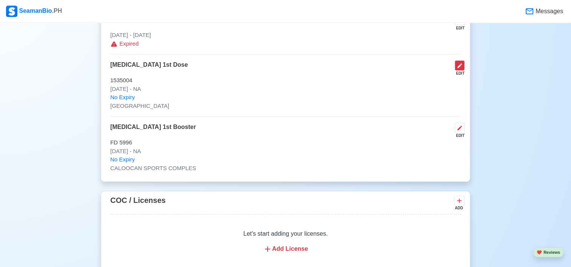
click at [462, 61] on button at bounding box center [460, 65] width 10 height 10
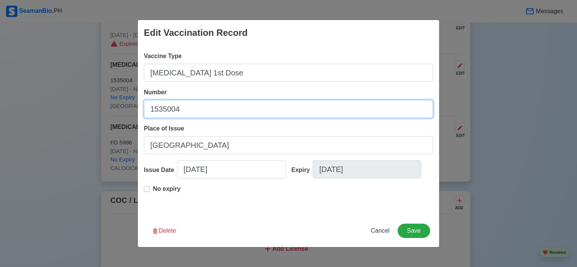
click at [242, 110] on input "1535004" at bounding box center [288, 109] width 289 height 18
type input "FD 5996"
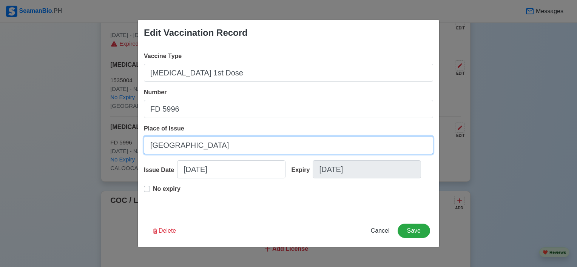
click at [149, 140] on input "Manila" at bounding box center [288, 145] width 289 height 18
type input "[GEOGRAPHIC_DATA]"
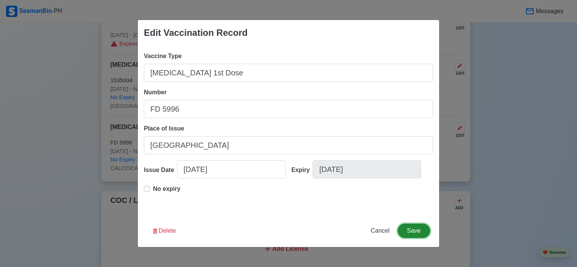
click at [415, 230] on button "Save" at bounding box center [414, 231] width 32 height 14
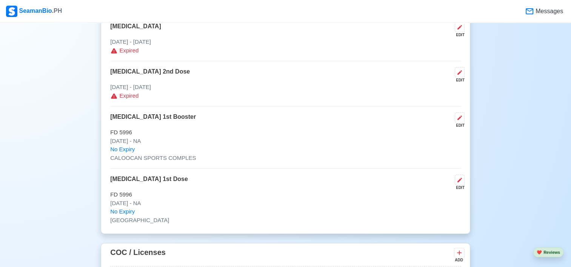
scroll to position [890, 0]
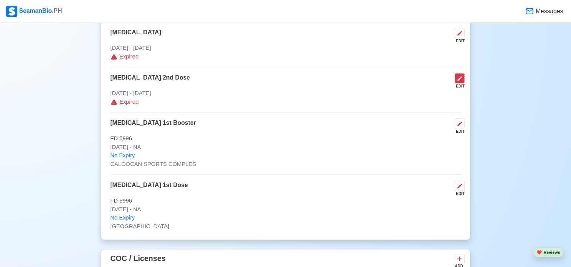
click at [459, 79] on icon at bounding box center [460, 78] width 5 height 5
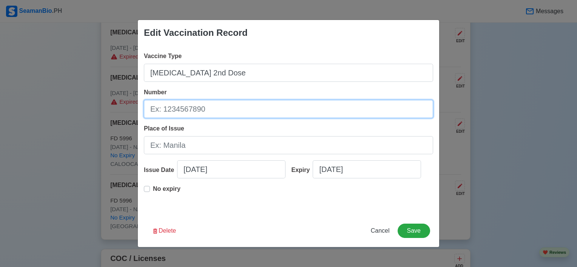
click at [204, 107] on input "Number" at bounding box center [288, 109] width 289 height 18
type input "FD 5996"
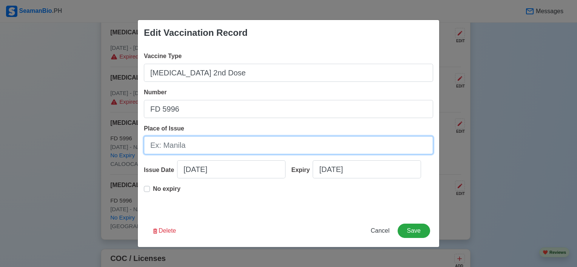
click at [189, 144] on input "Place of Issue" at bounding box center [288, 145] width 289 height 18
type input "SPORTS COMPLEX"
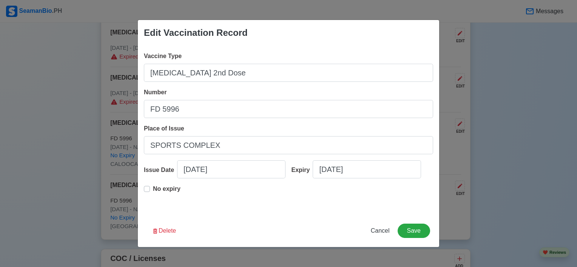
click at [153, 190] on label "No expiry" at bounding box center [167, 192] width 28 height 15
type input "07/15/2021"
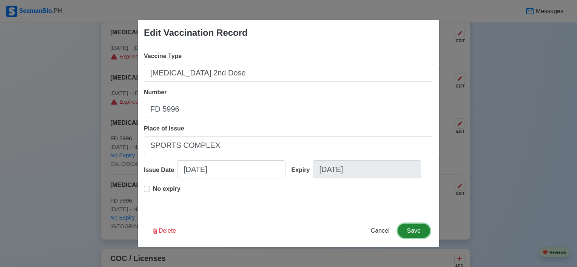
click at [426, 233] on button "Save" at bounding box center [414, 231] width 32 height 14
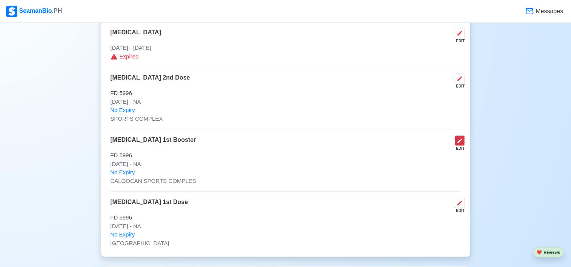
click at [458, 136] on button at bounding box center [460, 141] width 10 height 10
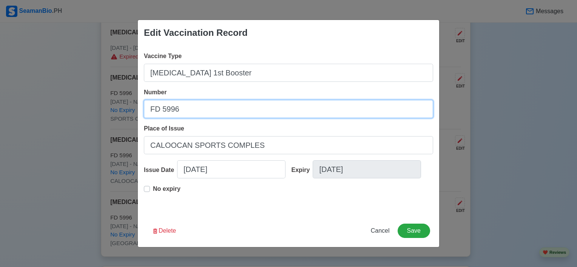
click at [162, 102] on input "FD 5996" at bounding box center [288, 109] width 289 height 18
type input "FM 2964"
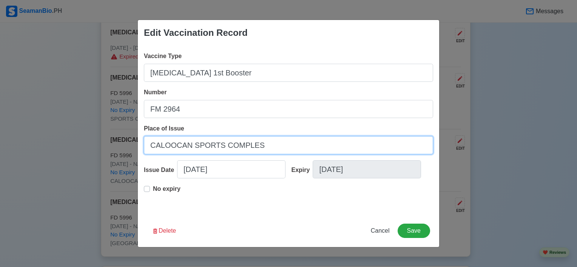
click at [171, 147] on input "CALOOCAN SPORTS COMPLES" at bounding box center [288, 145] width 289 height 18
type input "[GEOGRAPHIC_DATA]"
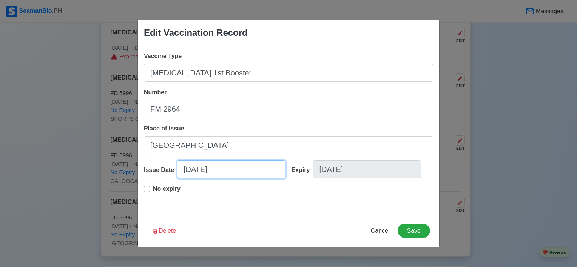
click at [180, 170] on input "06/24/2021" at bounding box center [231, 169] width 108 height 18
select select "****"
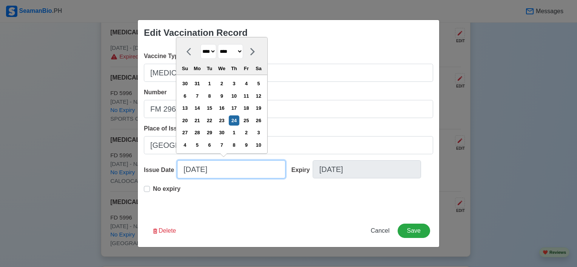
click at [180, 170] on input "06/24/2021" at bounding box center [231, 169] width 108 height 18
click at [240, 57] on select "******* ******** ***** ***** *** **** **** ****** ********* ******* ******** **…" at bounding box center [230, 51] width 25 height 15
select select "******"
click at [221, 45] on select "******* ******** ***** ***** *** **** **** ****** ********* ******* ******** **…" at bounding box center [230, 51] width 25 height 15
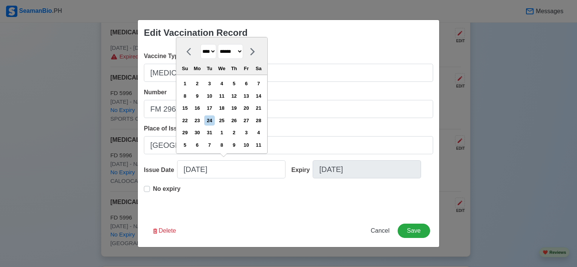
click at [211, 49] on select "**** **** **** **** **** **** **** **** **** **** **** **** **** **** **** ****…" at bounding box center [209, 51] width 16 height 15
select select "****"
click at [201, 45] on select "**** **** **** **** **** **** **** **** **** **** **** **** **** **** **** ****…" at bounding box center [209, 51] width 16 height 15
click at [251, 112] on div "19" at bounding box center [246, 108] width 10 height 10
type input "08/19/2022"
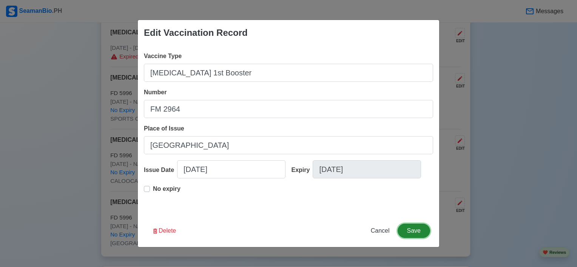
click at [414, 227] on button "Save" at bounding box center [414, 231] width 32 height 14
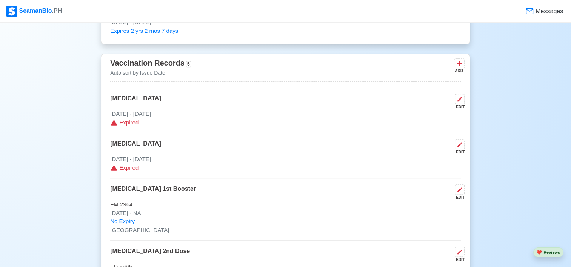
scroll to position [775, 0]
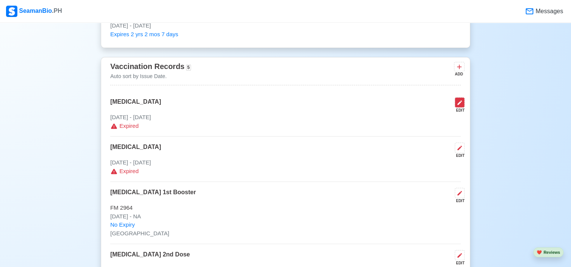
click at [456, 101] on button at bounding box center [460, 102] width 10 height 10
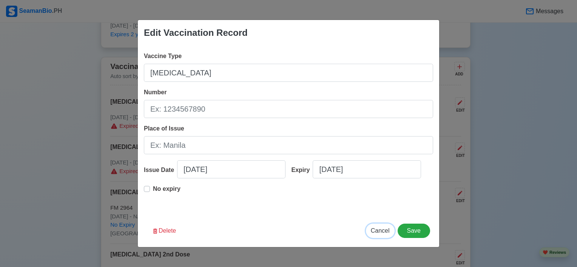
click at [378, 231] on span "Cancel" at bounding box center [380, 231] width 19 height 6
type input "10/05/2025"
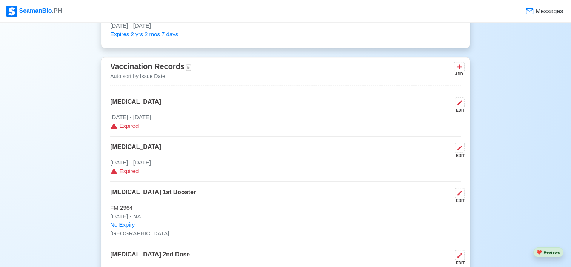
click at [458, 153] on div "EDIT" at bounding box center [458, 156] width 13 height 6
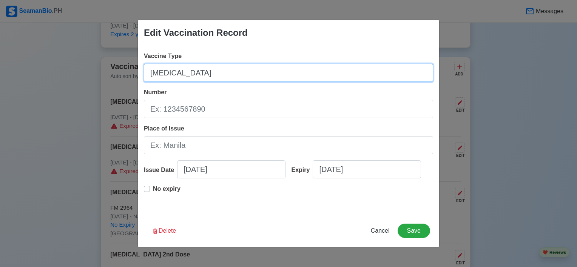
click at [180, 72] on input "POLIO" at bounding box center [288, 73] width 289 height 18
type input "[MEDICAL_DATA]"
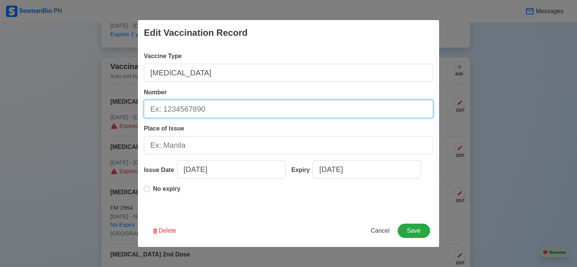
click at [191, 111] on input "Number" at bounding box center [288, 109] width 289 height 18
paste input "IMOVAX | Lot#: V3C64"
type input "IMOVAX | Lot#: V3C64"
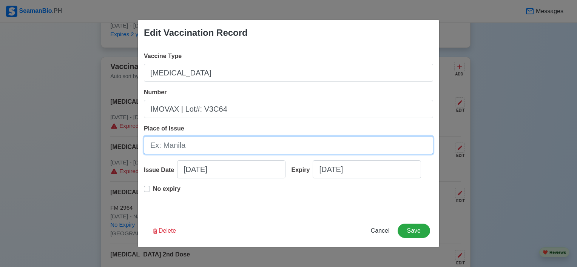
click at [221, 138] on input "Place of Issue" at bounding box center [288, 145] width 289 height 18
type input "BOQ [GEOGRAPHIC_DATA]"
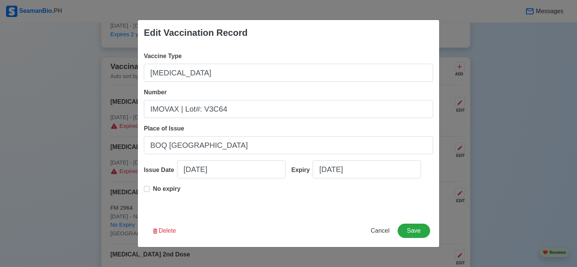
click at [153, 188] on label "No expiry" at bounding box center [167, 192] width 28 height 15
type input "08/31/2022"
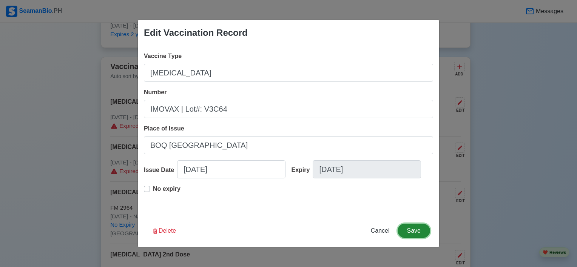
click at [406, 230] on button "Save" at bounding box center [414, 231] width 32 height 14
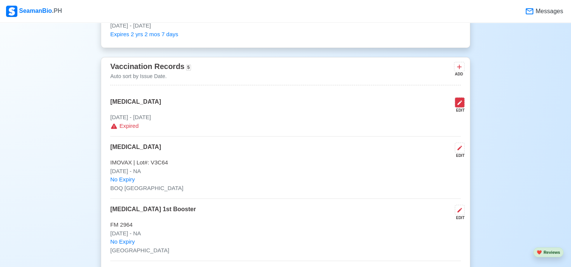
click at [456, 103] on button at bounding box center [460, 102] width 10 height 10
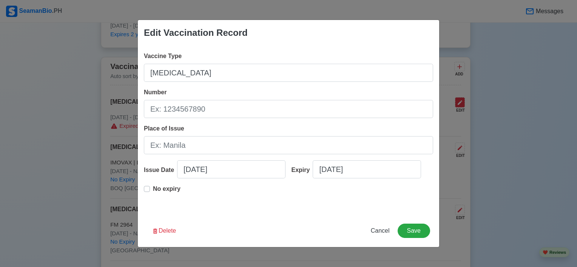
click at [456, 103] on div "Edit Vaccination Record Vaccine Type YELLOW FEVER Number Place of Issue Issue D…" at bounding box center [288, 133] width 577 height 267
click at [379, 230] on span "Cancel" at bounding box center [380, 231] width 19 height 6
type input "10/05/2025"
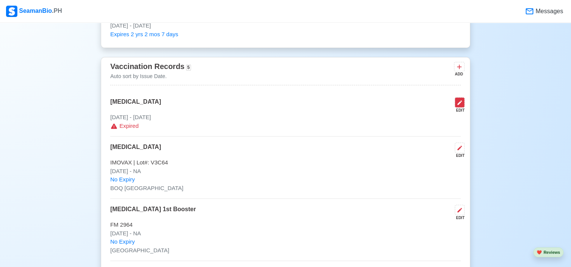
click at [458, 103] on icon at bounding box center [460, 103] width 6 height 6
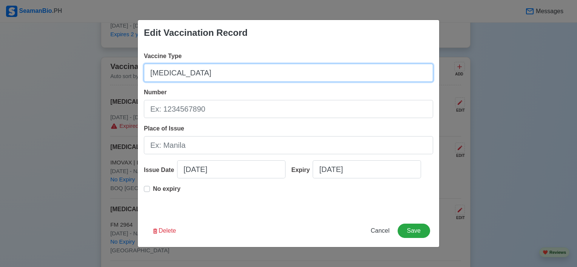
click at [278, 69] on input "YELLOW FEVER" at bounding box center [288, 73] width 289 height 18
paste input "VACCINE"
type input "[MEDICAL_DATA] VACCINE"
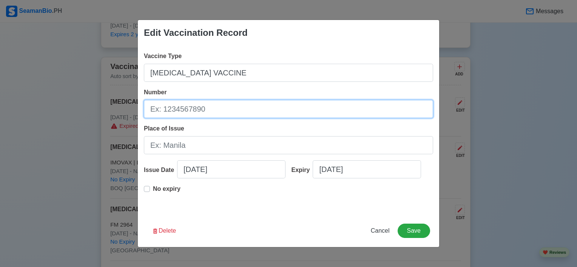
click at [207, 110] on input "Number" at bounding box center [288, 109] width 289 height 18
paste input "[GEOGRAPHIC_DATA] | Lot#: U3N15"
type input "[GEOGRAPHIC_DATA] | Lot#: U3N15"
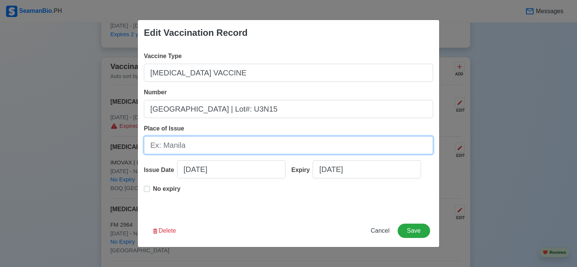
click at [191, 146] on input "Place of Issue" at bounding box center [288, 145] width 289 height 18
type input "BOQ [GEOGRAPHIC_DATA]"
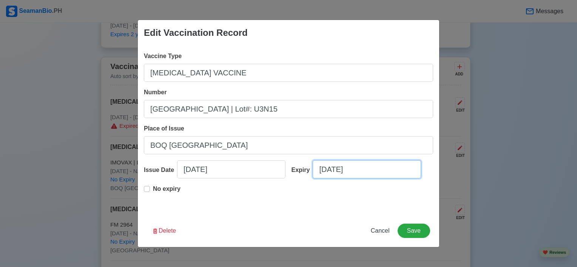
select select "****"
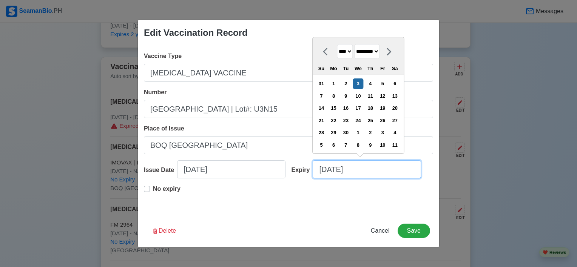
click at [342, 177] on input "09/03/2025" at bounding box center [367, 169] width 108 height 18
click at [373, 52] on select "******* ******** ***** ***** *** **** **** ****** ********* ******* ******** **…" at bounding box center [366, 51] width 25 height 15
select select "********"
click at [357, 44] on select "******* ******** ***** ***** *** **** **** ****** ********* ******* ******** **…" at bounding box center [366, 51] width 25 height 15
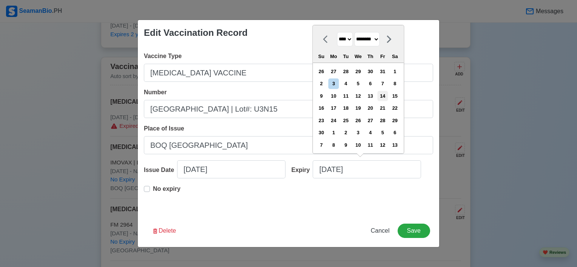
click at [384, 96] on div "14" at bounding box center [383, 96] width 10 height 10
type input "11/14/2025"
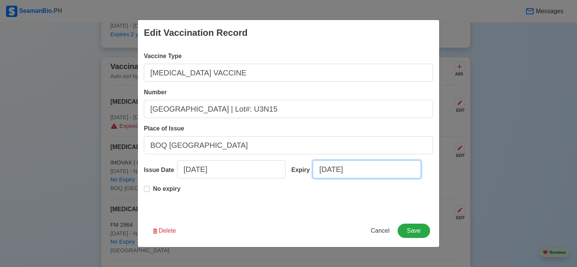
click at [355, 174] on input "11/14/2025" at bounding box center [367, 169] width 108 height 18
select select "****"
select select "********"
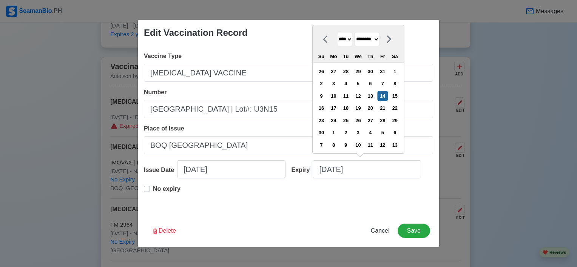
click at [352, 42] on select "**** **** **** **** **** **** **** **** **** **** **** **** **** **** **** ****…" at bounding box center [345, 39] width 16 height 15
select select "****"
click at [337, 45] on select "**** **** **** **** **** **** **** **** **** **** **** **** **** **** **** ****…" at bounding box center [345, 39] width 16 height 15
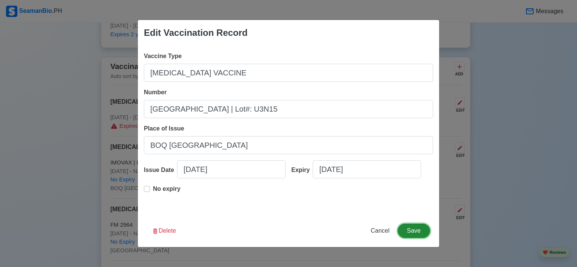
click at [409, 231] on button "Save" at bounding box center [414, 231] width 32 height 14
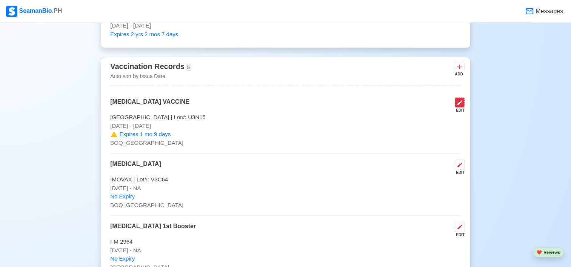
click at [460, 103] on icon at bounding box center [460, 102] width 5 height 5
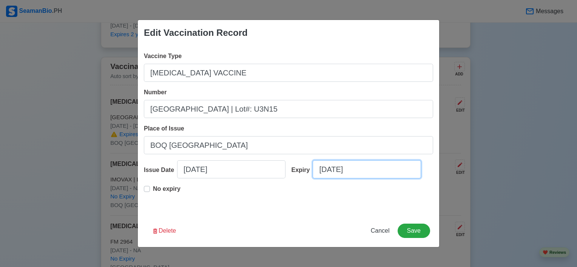
select select "****"
select select "********"
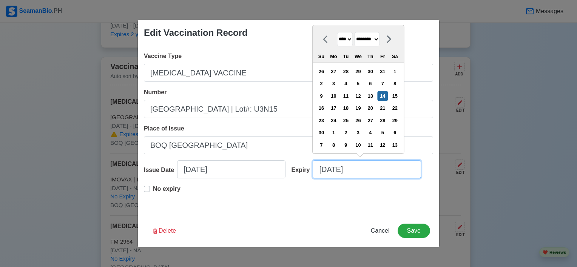
click at [367, 167] on input "11/14/2025" at bounding box center [367, 169] width 108 height 18
click at [353, 40] on select "**** **** **** **** **** **** **** **** **** **** **** **** **** **** **** ****…" at bounding box center [345, 39] width 16 height 15
select select "****"
click at [337, 45] on select "**** **** **** **** **** **** **** **** **** **** **** **** **** **** **** ****…" at bounding box center [345, 39] width 16 height 15
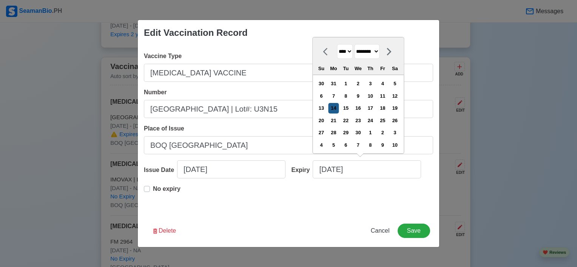
click at [338, 111] on div "14" at bounding box center [334, 108] width 10 height 10
type input "11/14/2022"
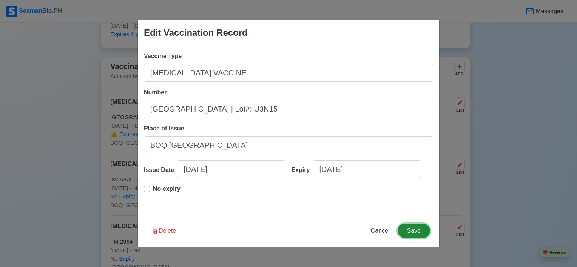
click at [407, 233] on button "Save" at bounding box center [414, 231] width 32 height 14
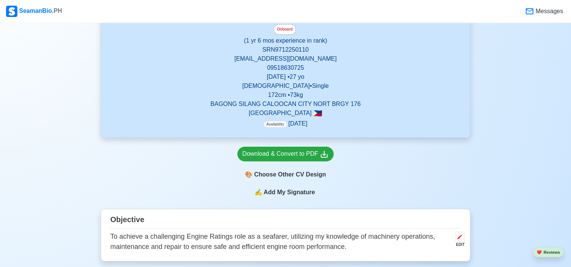
scroll to position [133, 0]
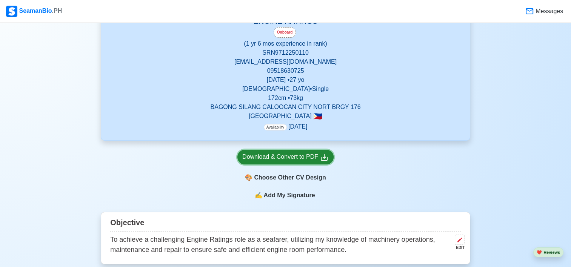
click at [316, 154] on div "Download & Convert to PDF" at bounding box center [285, 157] width 86 height 9
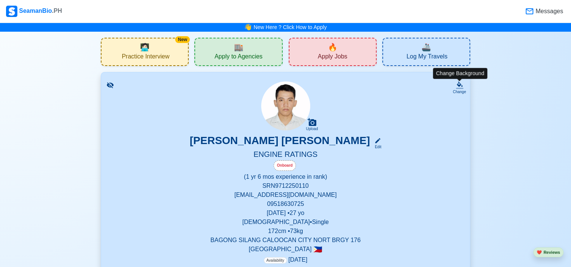
click at [459, 84] on icon at bounding box center [460, 86] width 8 height 8
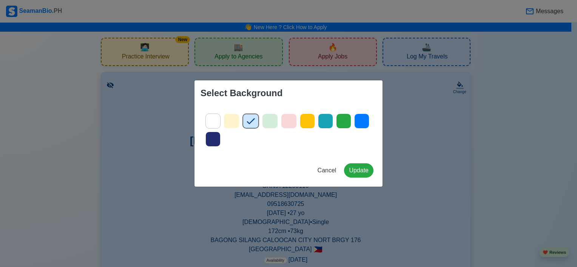
click at [366, 121] on icon at bounding box center [361, 121] width 11 height 11
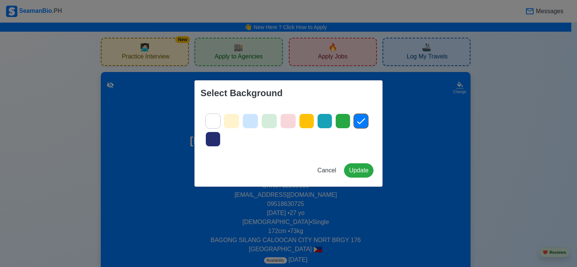
click at [324, 120] on icon at bounding box center [324, 121] width 11 height 11
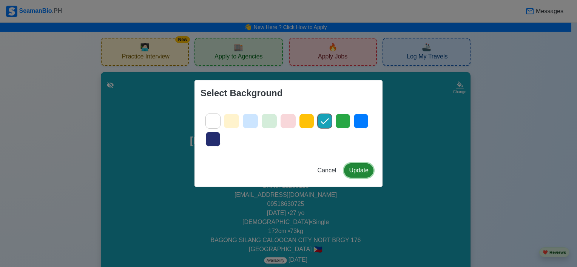
click at [361, 173] on button "Update" at bounding box center [358, 171] width 29 height 14
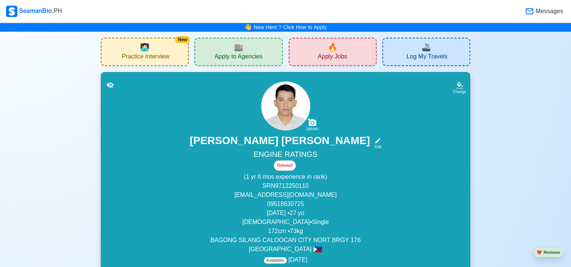
click at [305, 47] on div "🔥 Apply Jobs" at bounding box center [333, 52] width 88 height 28
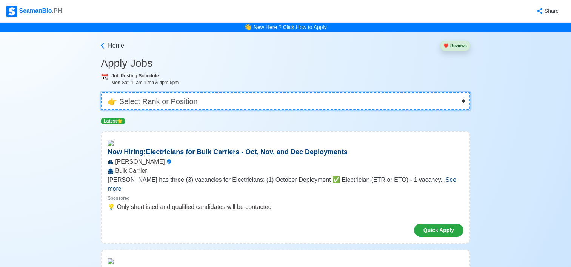
click at [356, 100] on select "👉 Select Rank or Position Master Chief Officer 2nd Officer 3rd Officer Junior O…" at bounding box center [286, 101] width 370 height 18
select select "Oiler"
click at [102, 92] on select "👉 Select Rank or Position Master Chief Officer 2nd Officer 3rd Officer Junior O…" at bounding box center [286, 101] width 370 height 18
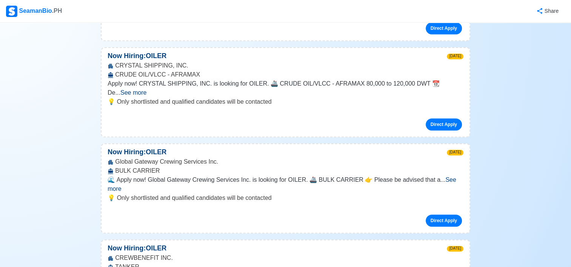
scroll to position [578, 0]
